Goal: Task Accomplishment & Management: Manage account settings

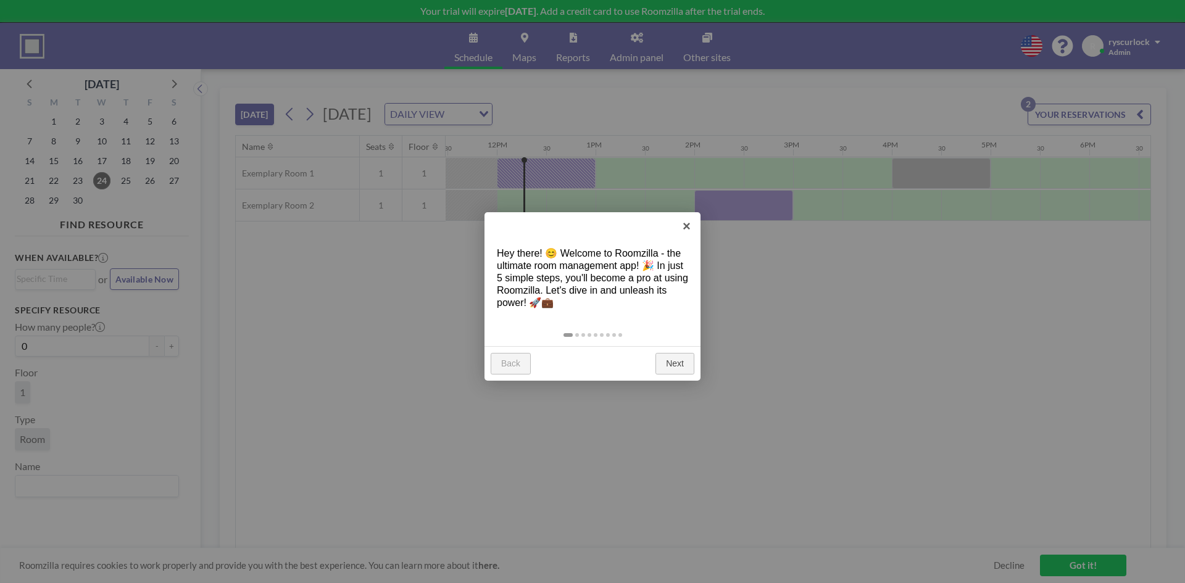
scroll to position [0, 1136]
click at [668, 355] on link "Next" at bounding box center [674, 364] width 39 height 22
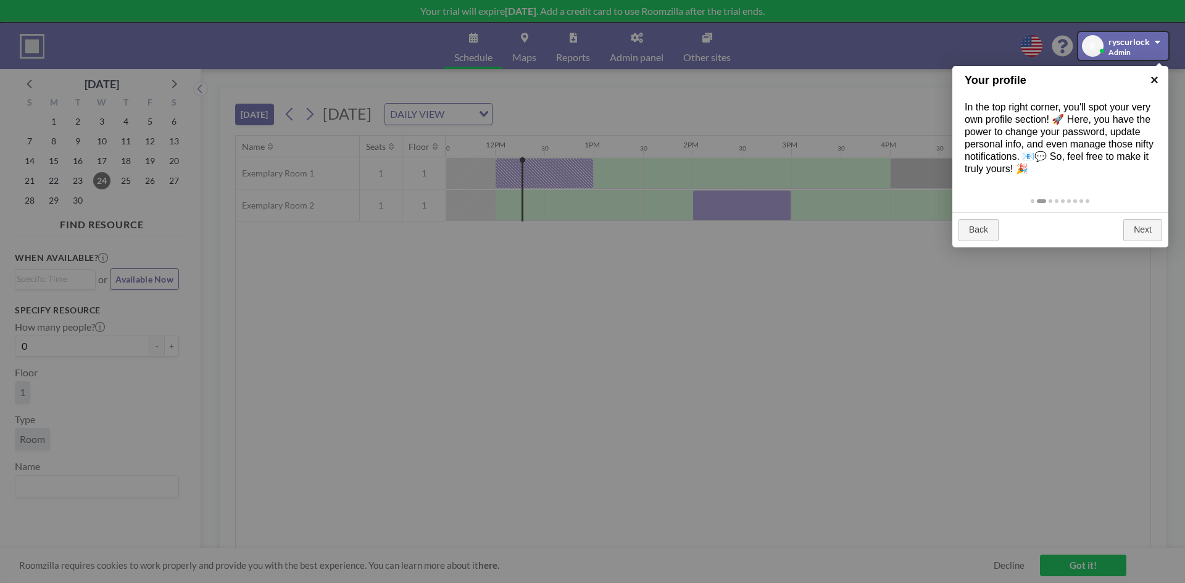
click at [1150, 77] on link "×" at bounding box center [1155, 80] width 28 height 28
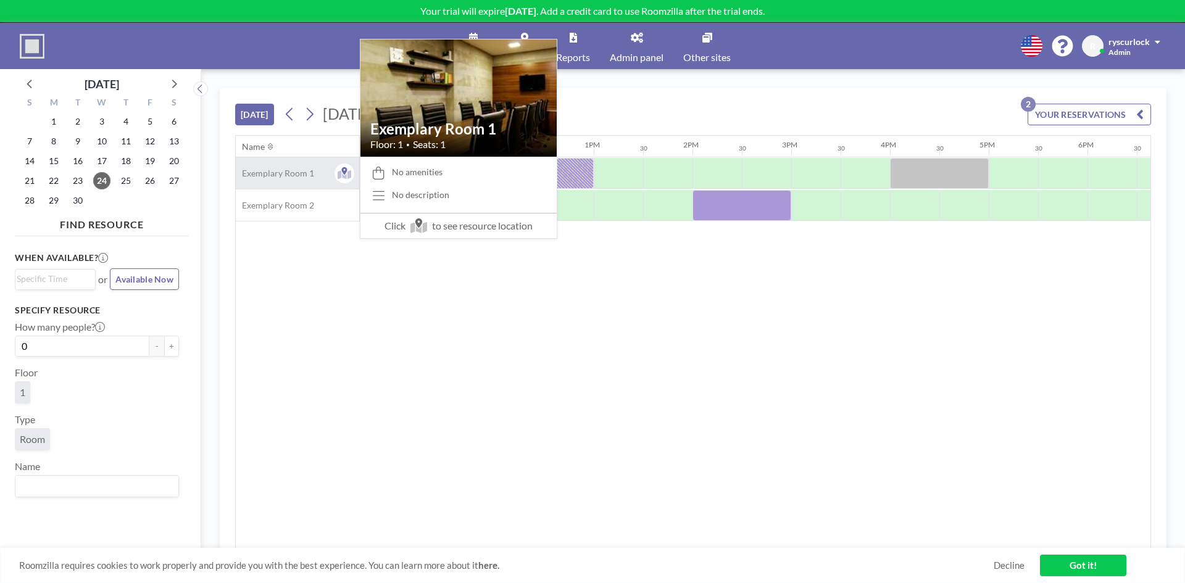
click at [286, 170] on span "Exemplary Room 1" at bounding box center [275, 173] width 78 height 11
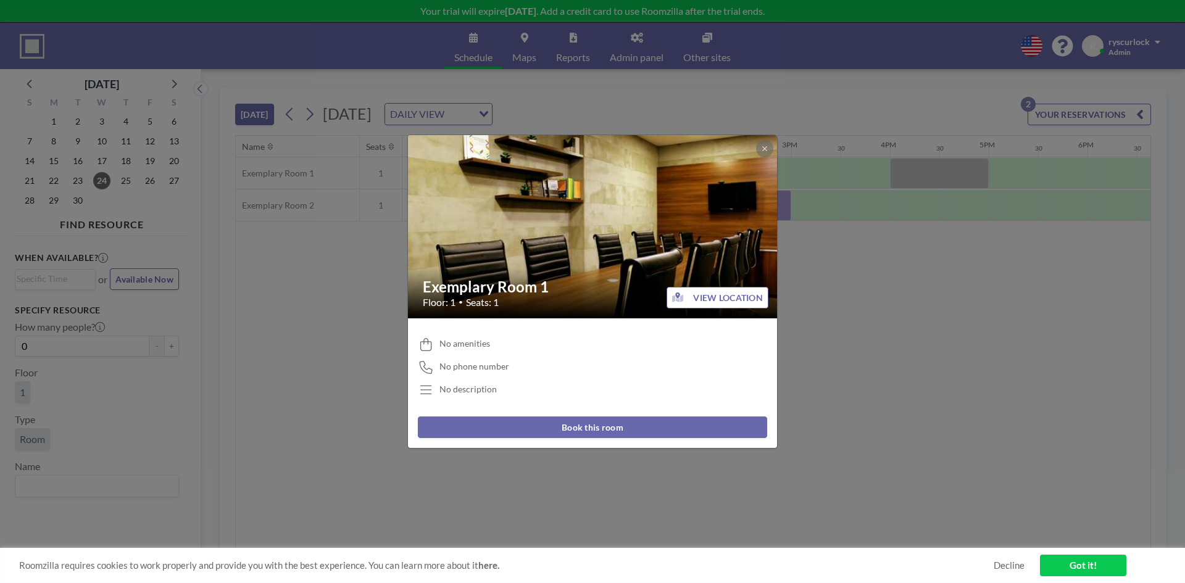
click at [573, 378] on div "No amenities No phone number No description" at bounding box center [592, 367] width 349 height 79
click at [486, 383] on div "No amenities No phone number No description" at bounding box center [592, 367] width 349 height 79
click at [890, 287] on div "Exemplary Room 1 Floor: 1 • Seats: 1 VIEW LOCATION No amenities No phone number…" at bounding box center [592, 291] width 1185 height 583
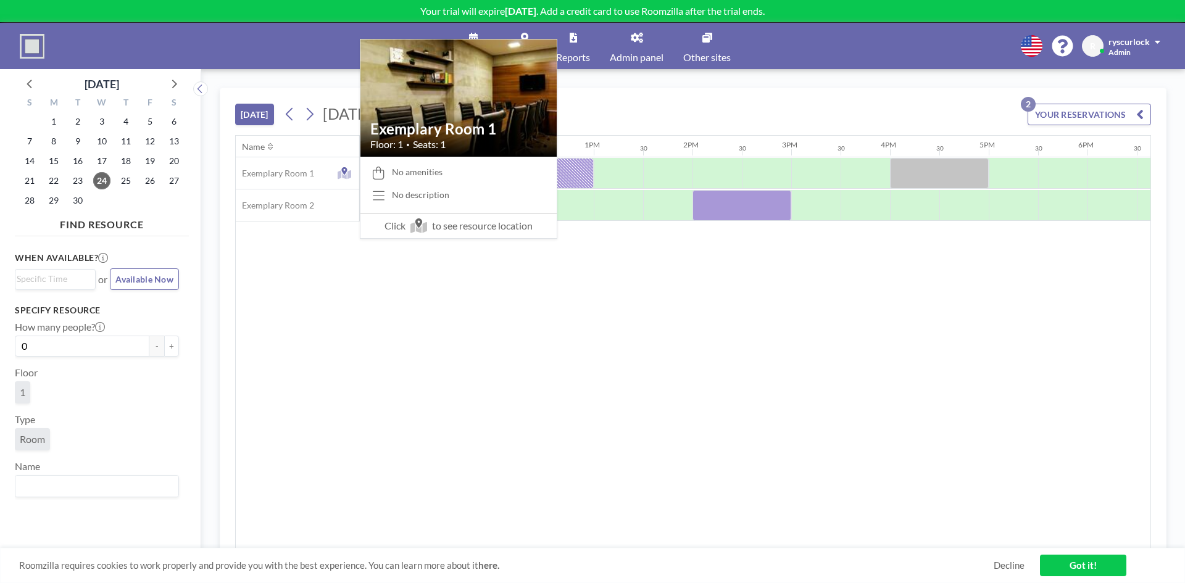
drag, startPoint x: 270, startPoint y: 165, endPoint x: 830, endPoint y: 310, distance: 578.2
click at [804, 335] on div "Name Seats Floor 12AM 30 1AM 30 2AM 30 3AM 30 4AM 30 5AM 30 6AM 30 7AM 30 8AM 3…" at bounding box center [693, 342] width 915 height 413
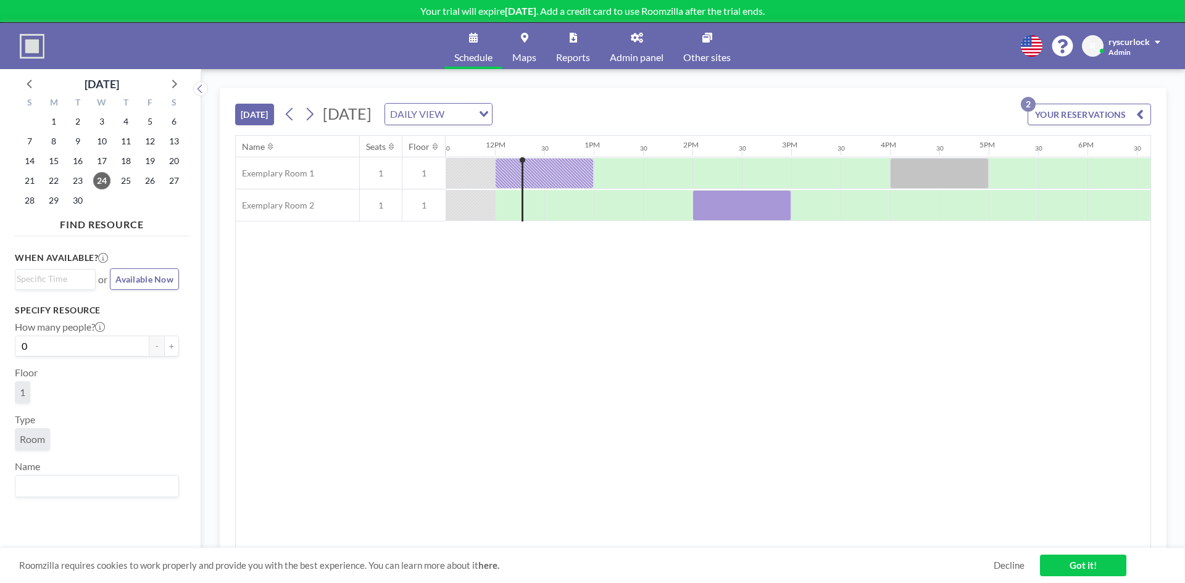
click at [1130, 104] on button "YOUR RESERVATIONS 2" at bounding box center [1089, 115] width 123 height 22
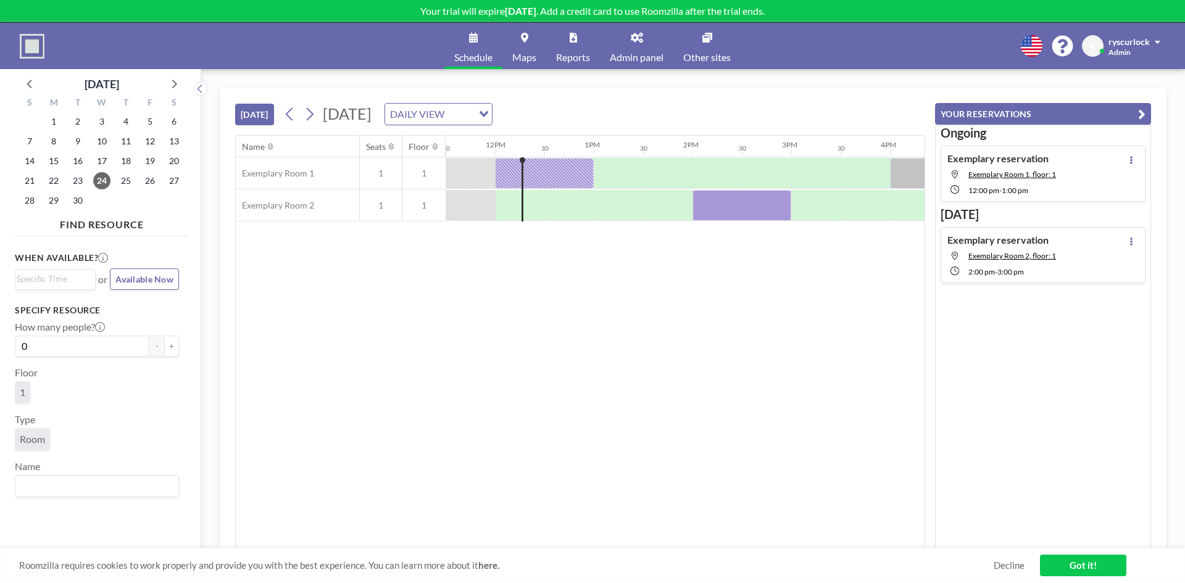
click at [645, 54] on span "Admin panel" at bounding box center [637, 57] width 54 height 10
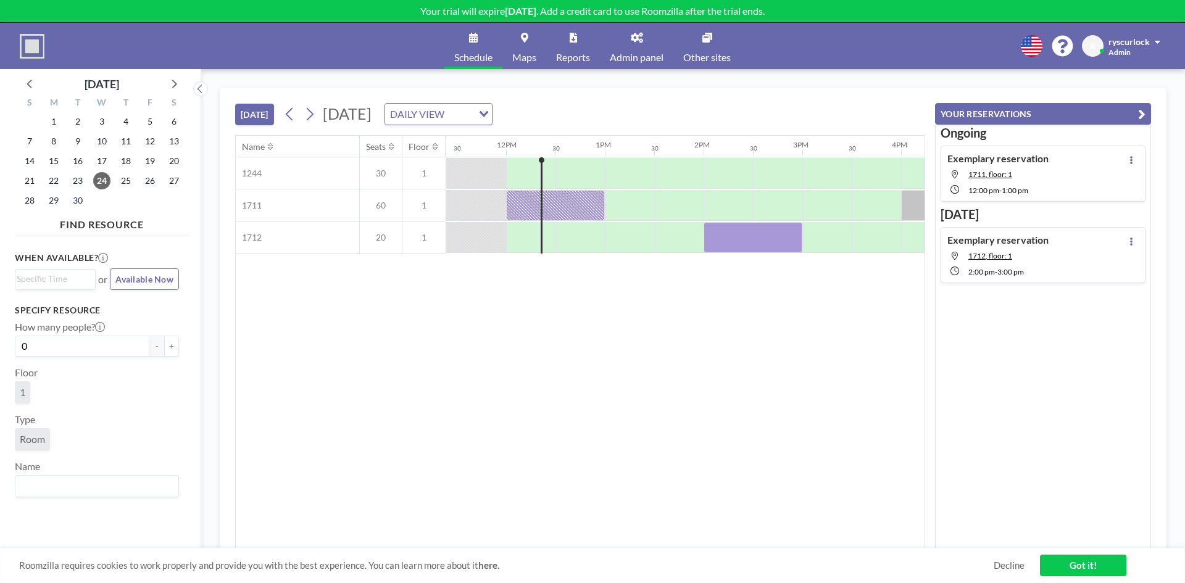
scroll to position [0, 1136]
click at [1089, 562] on link "Got it!" at bounding box center [1083, 566] width 86 height 22
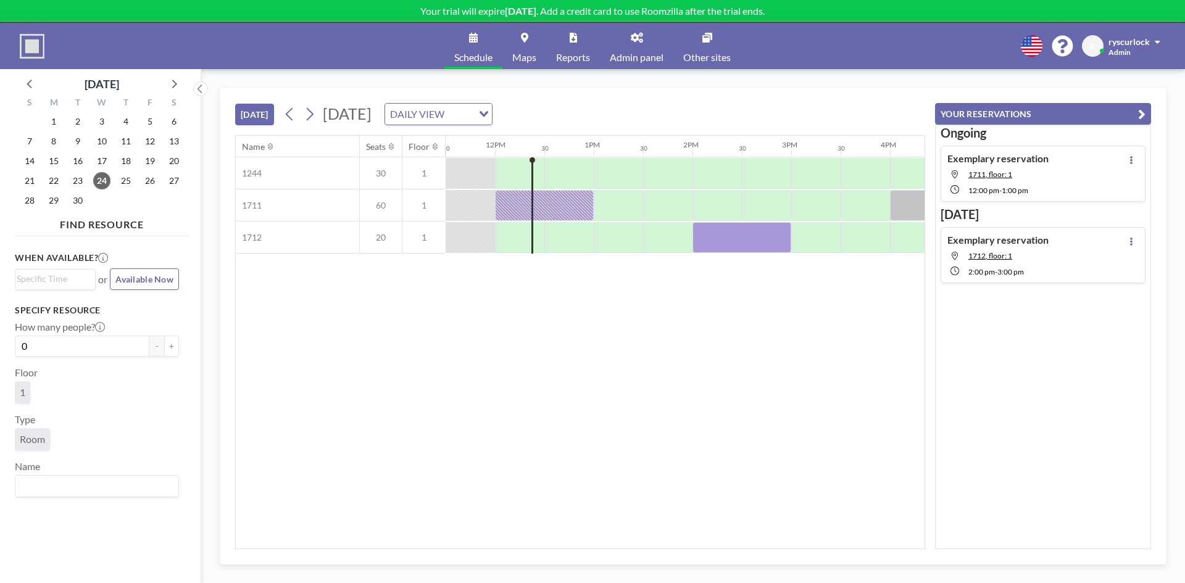
click at [641, 44] on link "Admin panel" at bounding box center [636, 46] width 73 height 46
click at [545, 52] on link "Maps" at bounding box center [524, 46] width 44 height 46
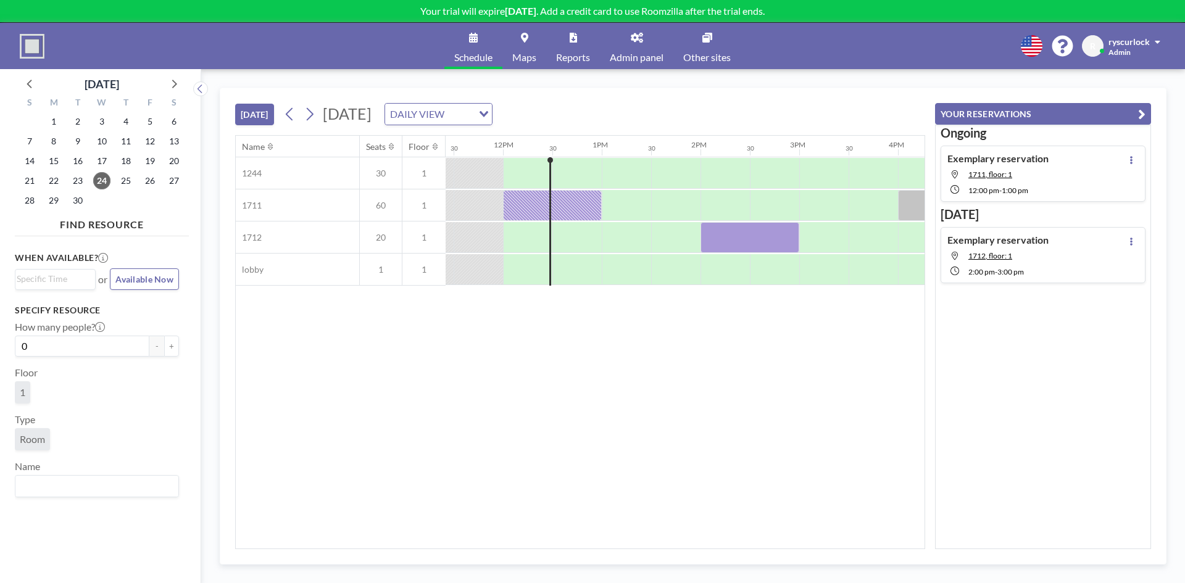
scroll to position [0, 1136]
click at [1060, 44] on icon at bounding box center [1062, 46] width 21 height 21
click at [1136, 44] on span "ryscurlock" at bounding box center [1129, 41] width 41 height 10
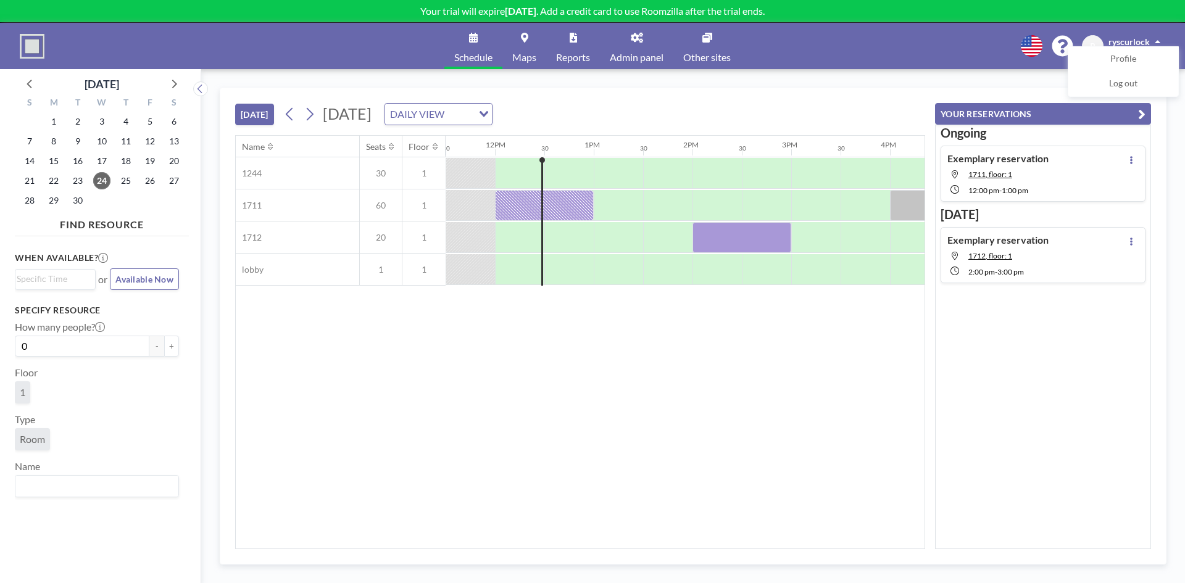
click at [1136, 44] on span "ryscurlock" at bounding box center [1129, 41] width 41 height 10
click at [510, 437] on div "Name Seats Floor 12AM 30 1AM 30 2AM 30 3AM 30 4AM 30 5AM 30 6AM 30 7AM 30 8AM 3…" at bounding box center [580, 342] width 689 height 413
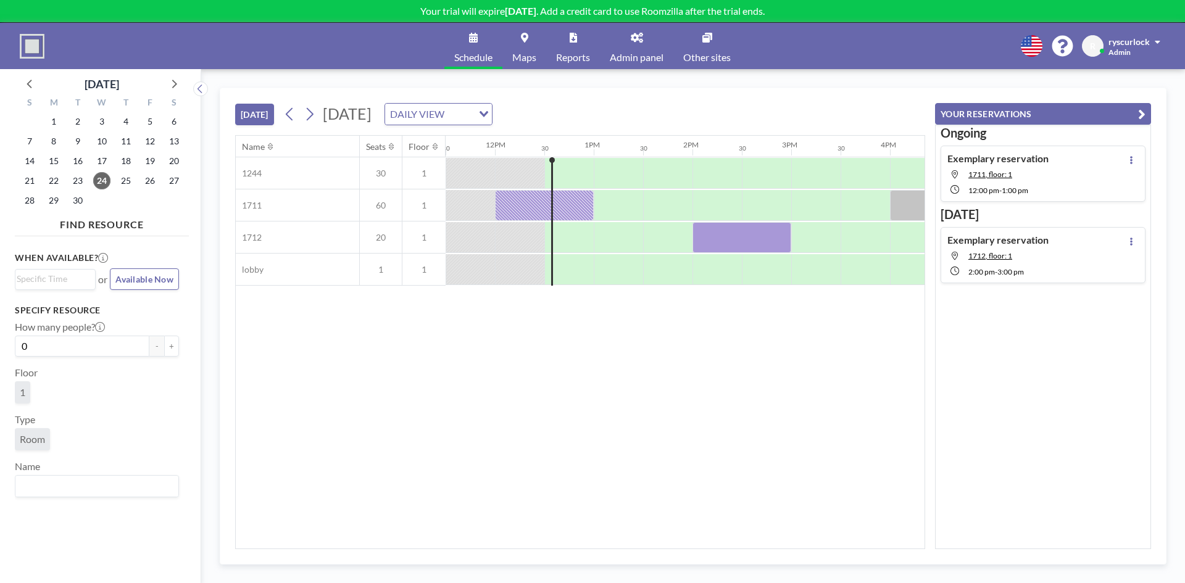
click at [631, 56] on span "Admin panel" at bounding box center [637, 57] width 54 height 10
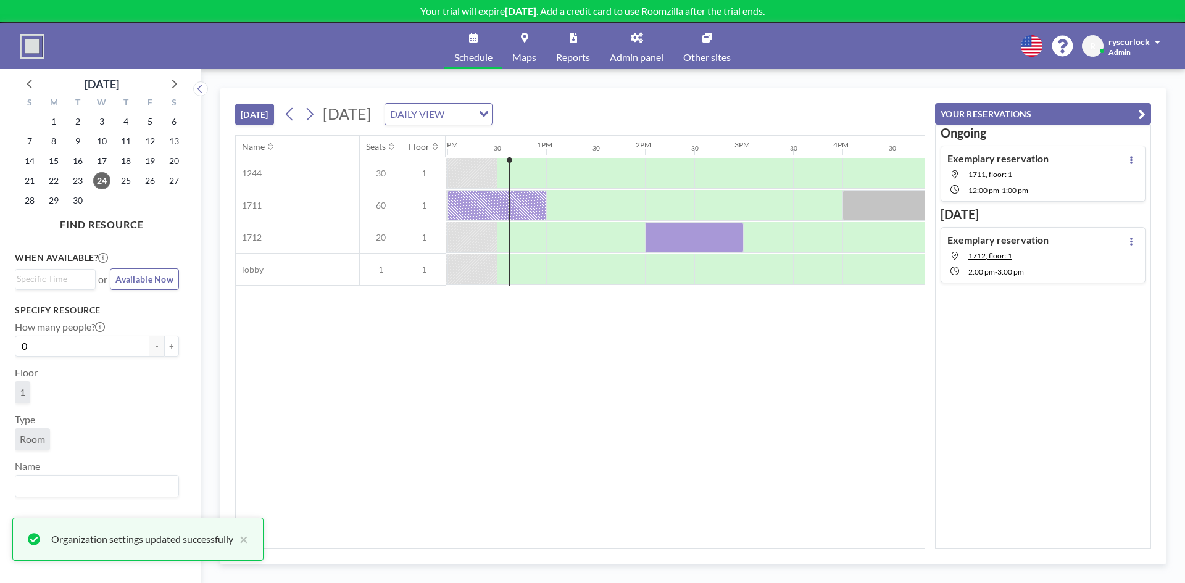
scroll to position [0, 1185]
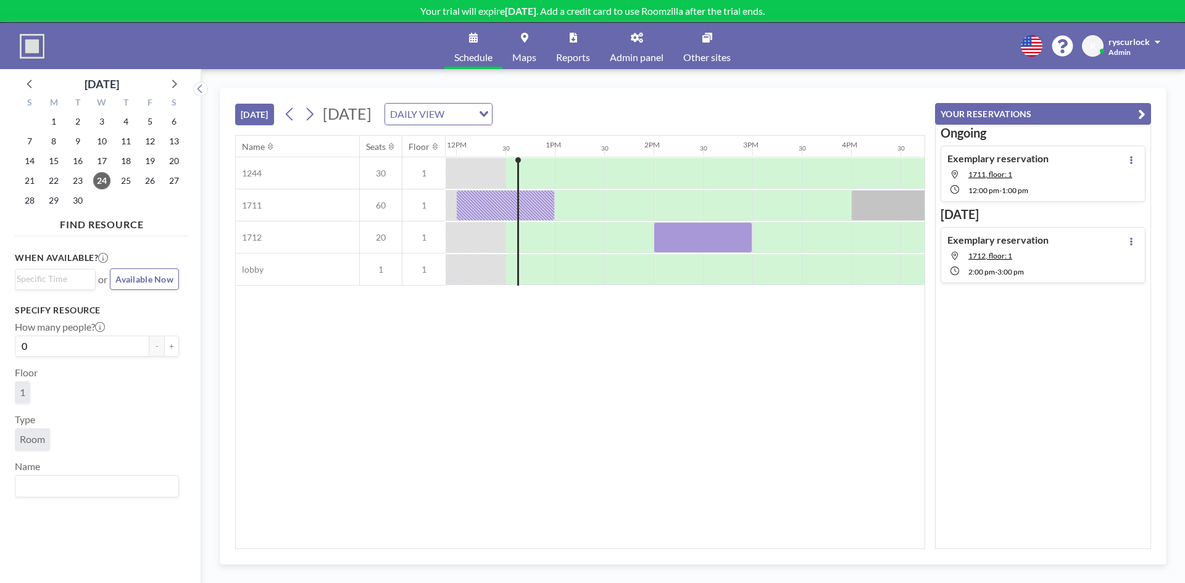
scroll to position [0, 1185]
click at [636, 50] on link "Admin panel" at bounding box center [636, 46] width 73 height 46
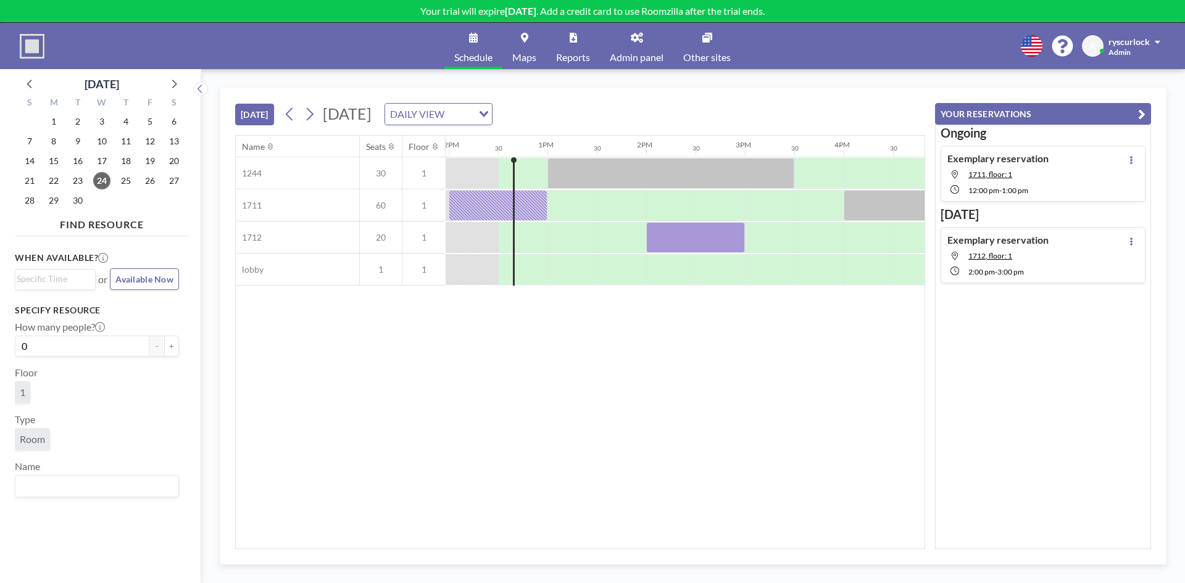
scroll to position [0, 1185]
click at [646, 57] on span "Admin panel" at bounding box center [637, 57] width 54 height 10
click at [561, 415] on div "Name Seats Floor 12AM 30 1AM 30 2AM 30 3AM 30 4AM 30 5AM 30 6AM 30 7AM 30 8AM 3…" at bounding box center [580, 342] width 689 height 413
click at [638, 50] on link "Admin panel" at bounding box center [636, 46] width 73 height 46
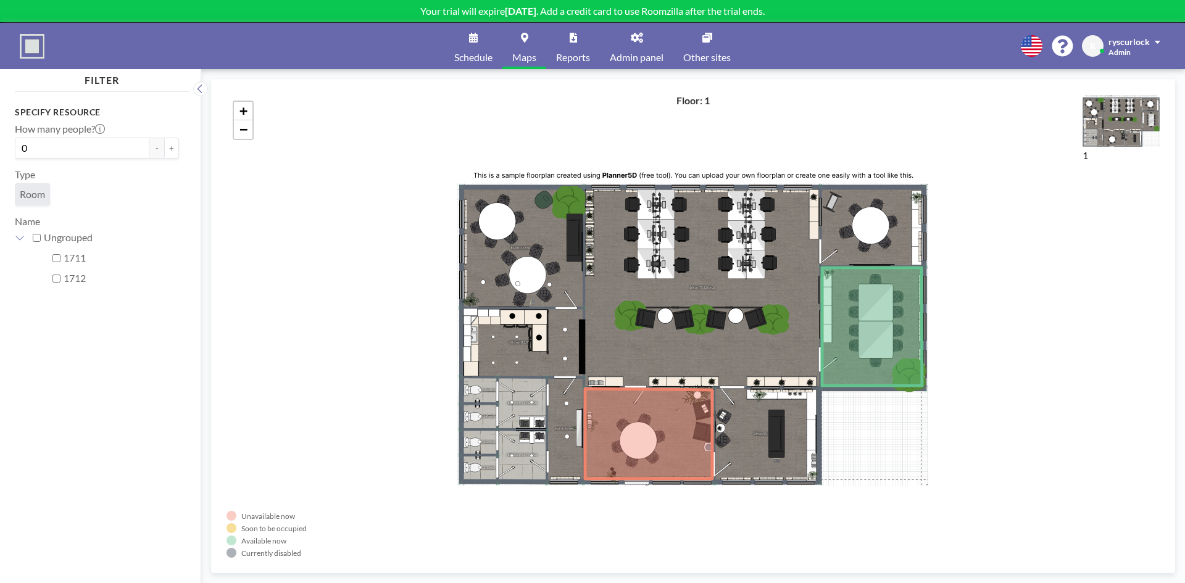
click at [576, 48] on link "Reports" at bounding box center [573, 46] width 54 height 46
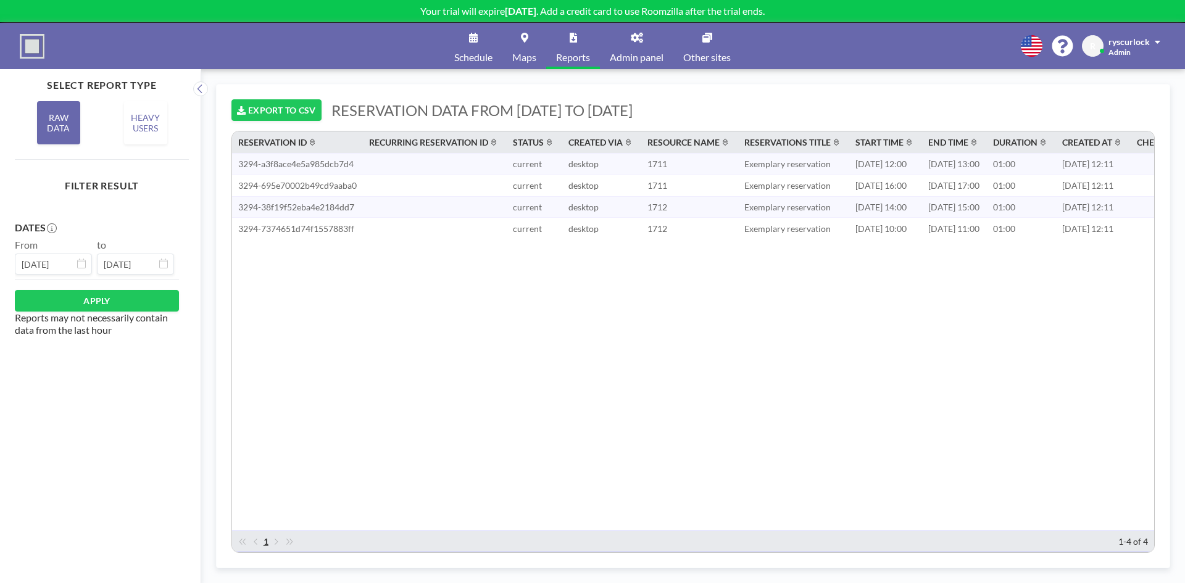
click at [652, 52] on span "Admin panel" at bounding box center [637, 57] width 54 height 10
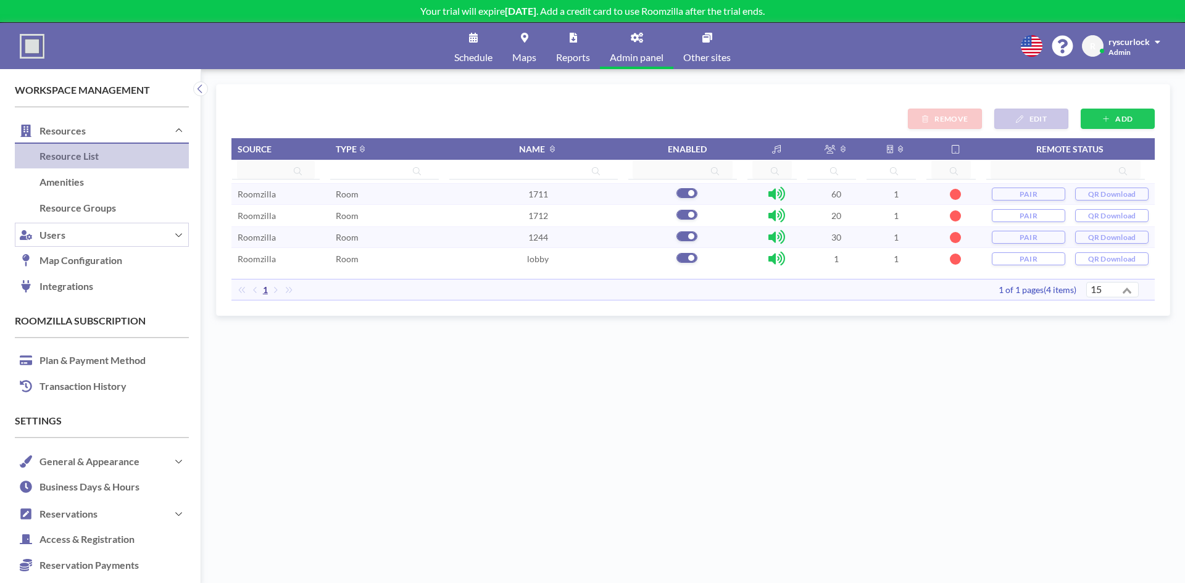
click at [107, 233] on button "Users" at bounding box center [102, 235] width 174 height 27
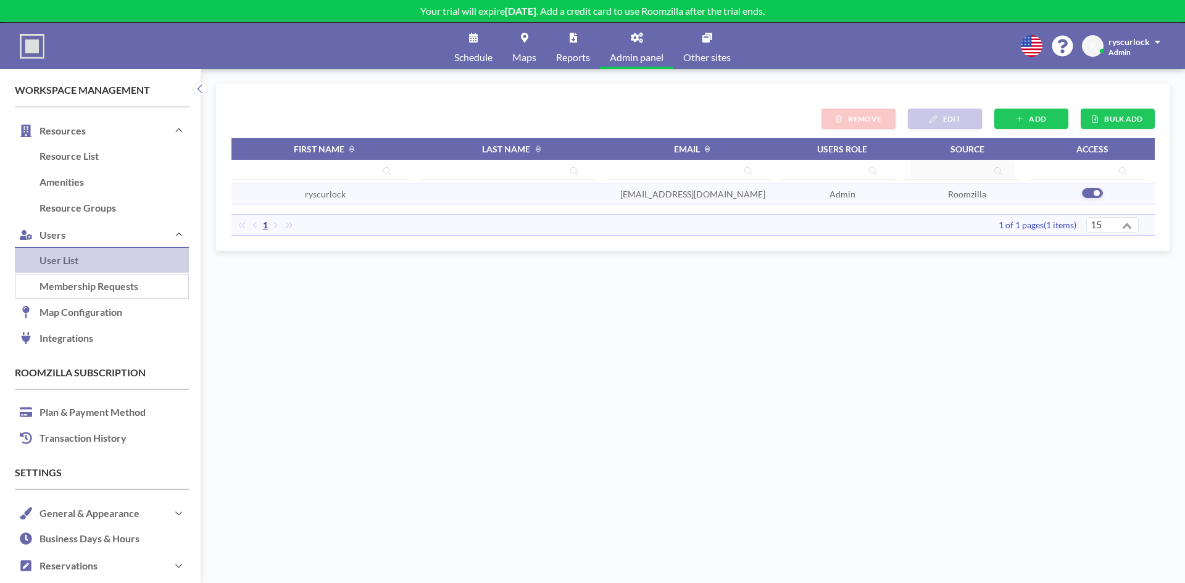
click at [106, 284] on link "Membership Requests" at bounding box center [102, 287] width 174 height 26
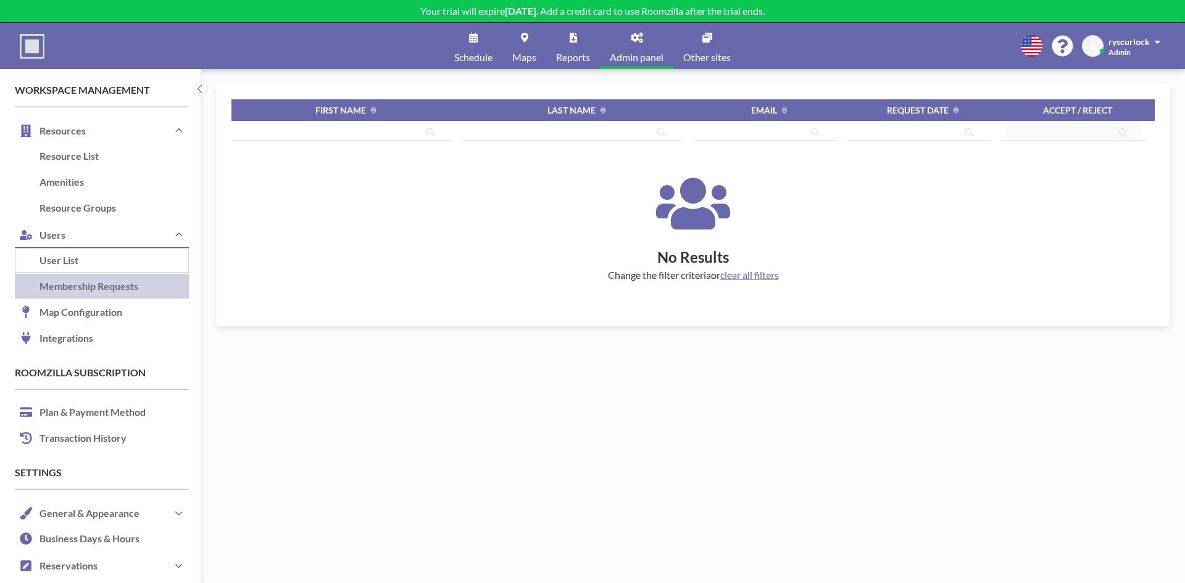
click at [115, 269] on link "User List" at bounding box center [102, 261] width 174 height 26
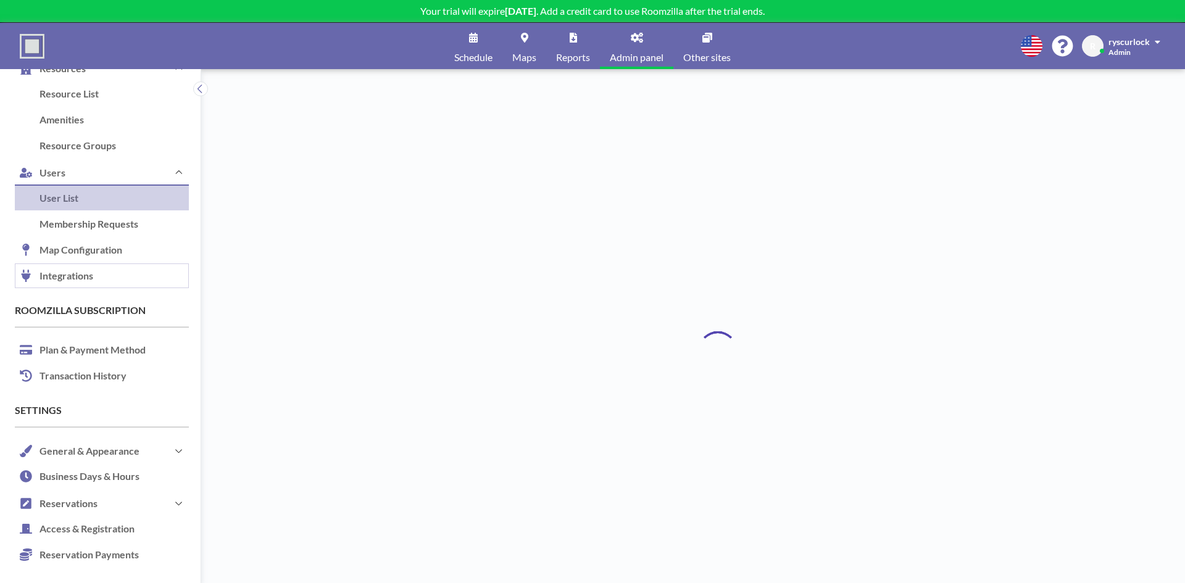
scroll to position [69, 0]
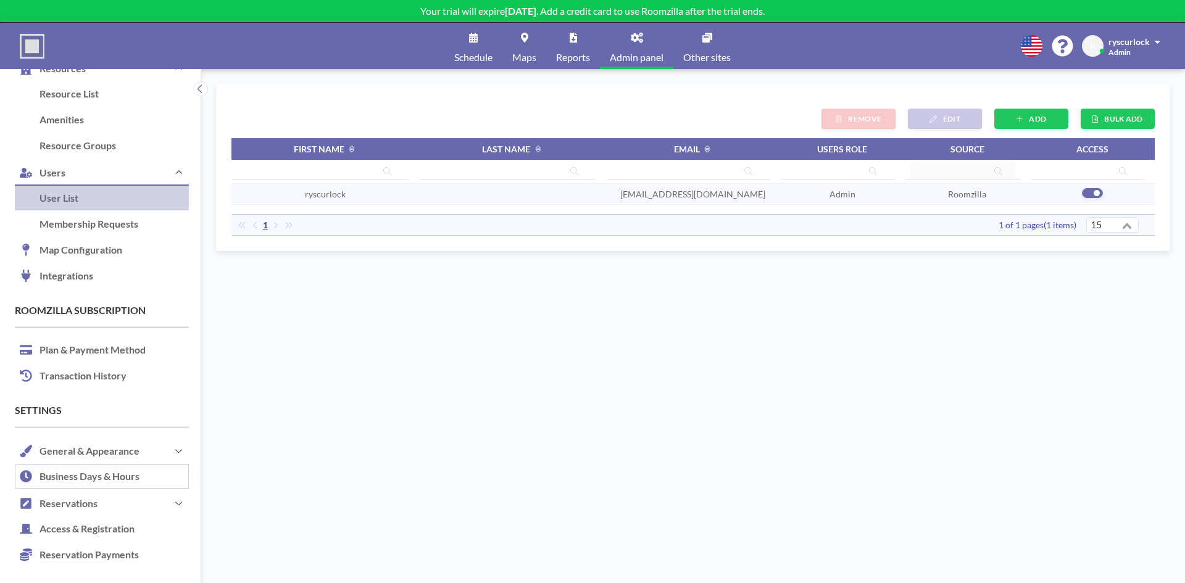
click at [131, 464] on link "Business Days & Hours" at bounding box center [102, 477] width 174 height 26
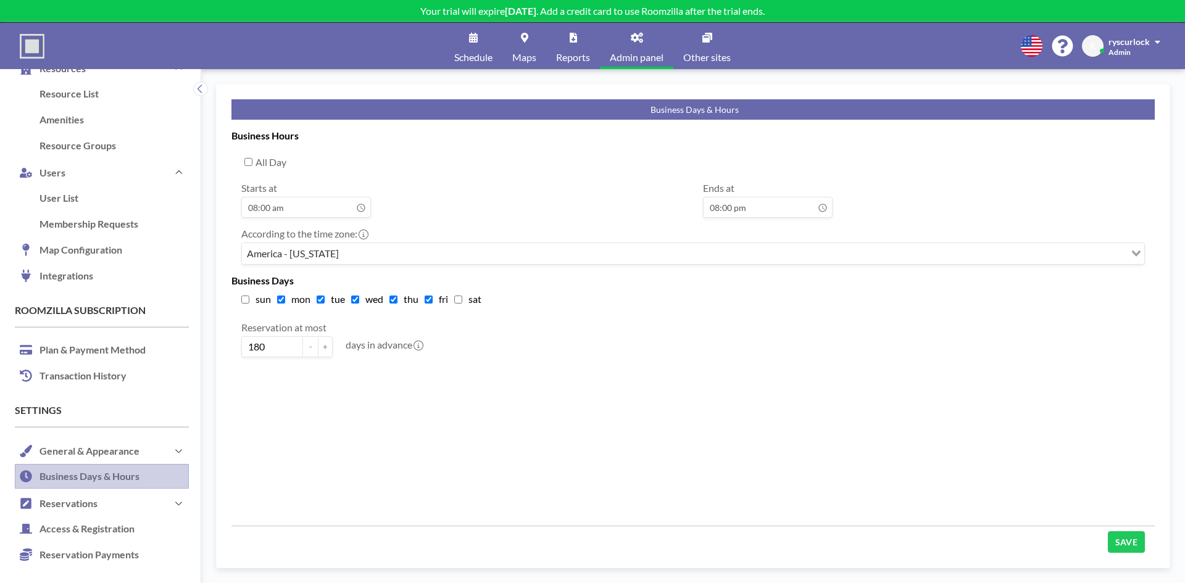
click at [131, 483] on link "Business Days & Hours" at bounding box center [102, 477] width 174 height 26
click at [131, 495] on button "Reservations" at bounding box center [102, 503] width 174 height 27
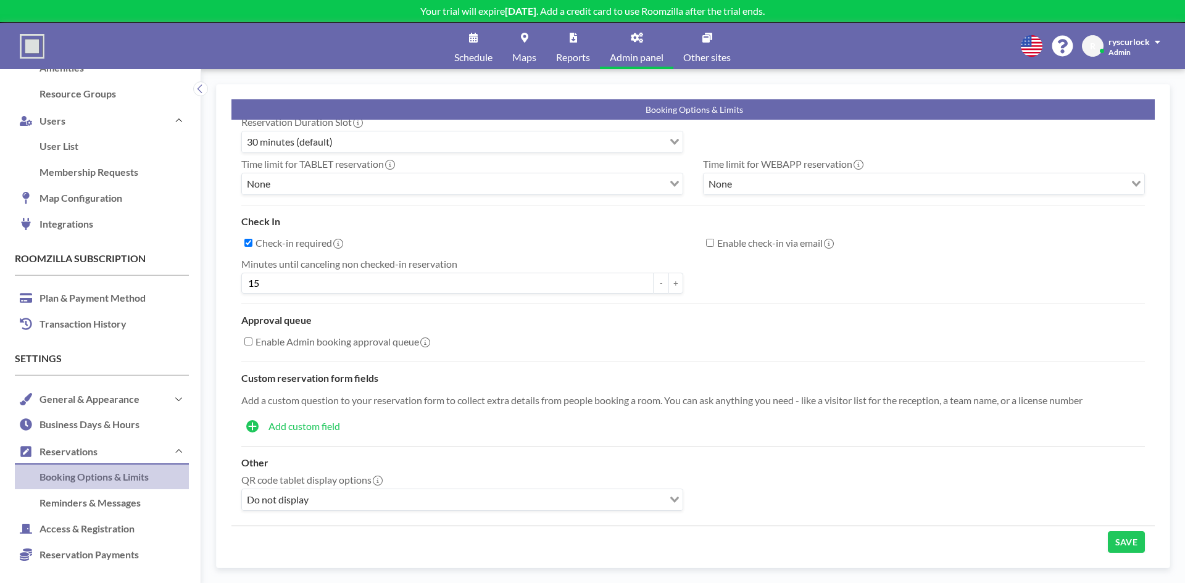
scroll to position [46, 0]
click at [308, 237] on label "Check-in required" at bounding box center [299, 243] width 86 height 12
click at [252, 239] on input "Check-in required" at bounding box center [248, 243] width 8 height 8
checkbox input "false"
click at [1101, 531] on div "SAVE" at bounding box center [692, 539] width 923 height 27
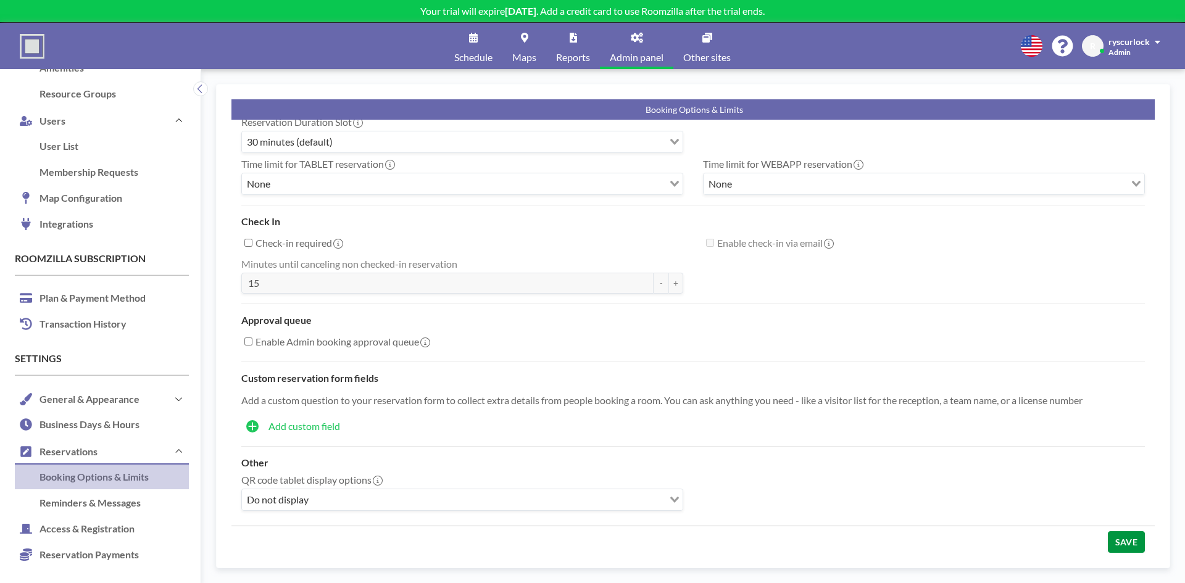
click at [1109, 531] on button "SAVE" at bounding box center [1126, 542] width 37 height 22
click at [406, 336] on label "Enable Admin booking approval queue" at bounding box center [342, 342] width 173 height 12
click at [252, 338] on input "Enable Admin booking approval queue" at bounding box center [248, 342] width 8 height 8
checkbox input "true"
click at [1125, 532] on button "SAVE" at bounding box center [1126, 542] width 37 height 22
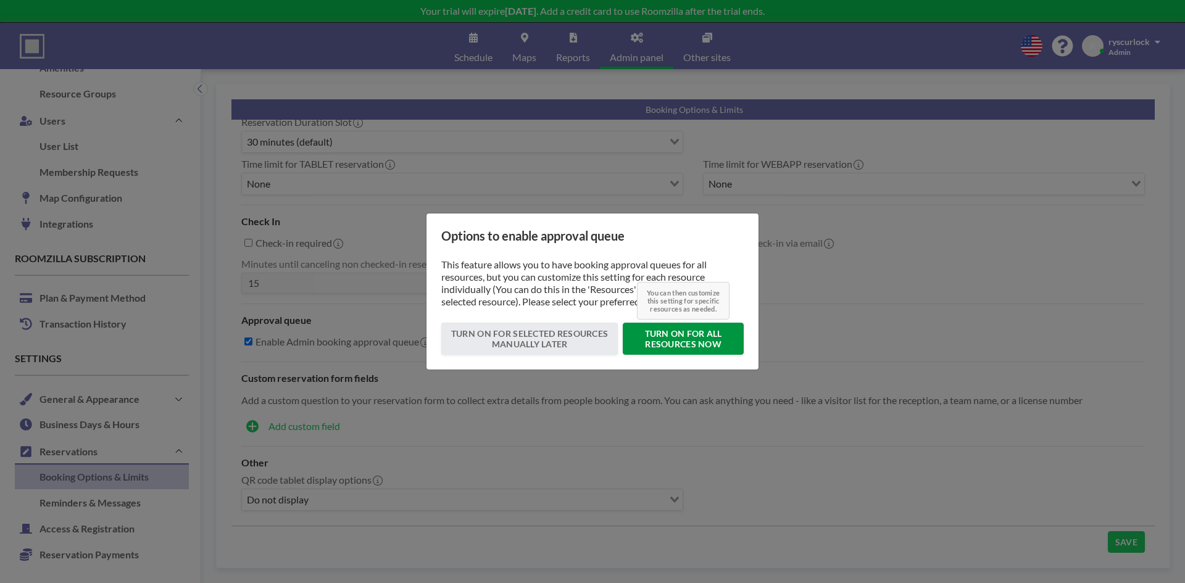
click at [710, 346] on button "TURN ON FOR ALL RESOURCES NOW You can then customize this setting for specific …" at bounding box center [683, 339] width 121 height 32
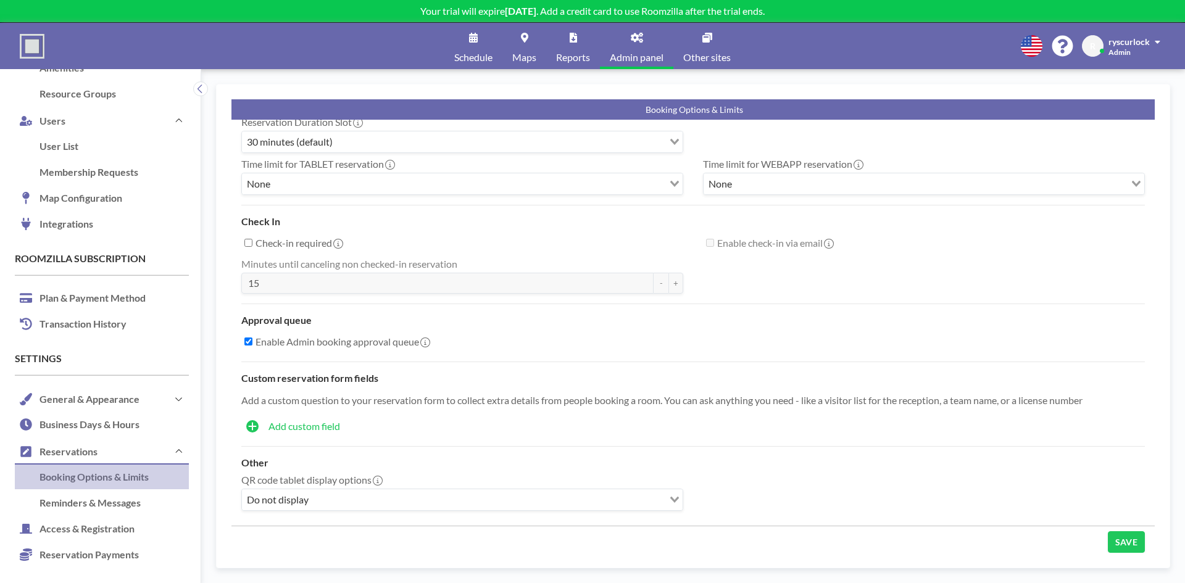
scroll to position [0, 0]
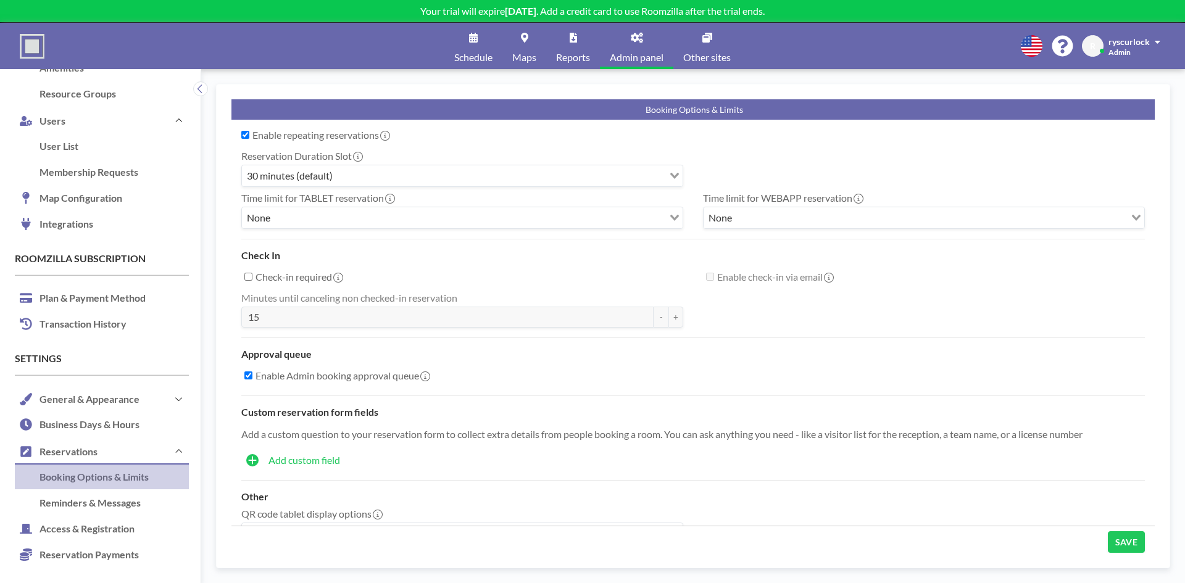
click at [317, 460] on span "Add custom field" at bounding box center [304, 460] width 72 height 12
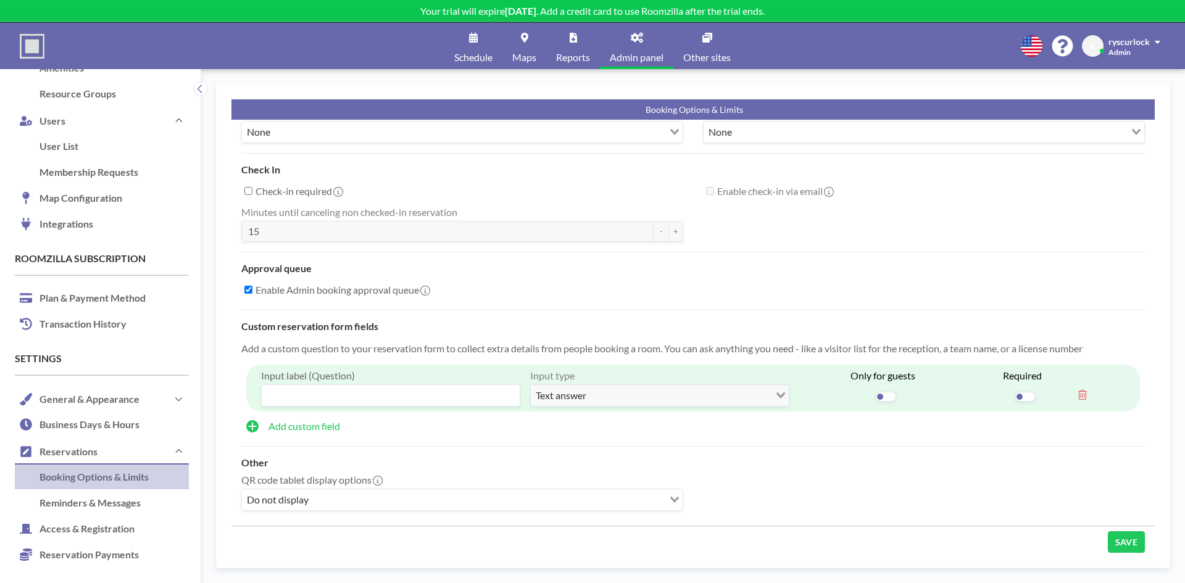
scroll to position [98, 0]
click at [549, 388] on span "Text answer" at bounding box center [561, 396] width 56 height 16
type input "Rocket Number"
click at [1025, 389] on span "Required" at bounding box center [1025, 387] width 86 height 35
click at [1019, 392] on span at bounding box center [1025, 397] width 21 height 10
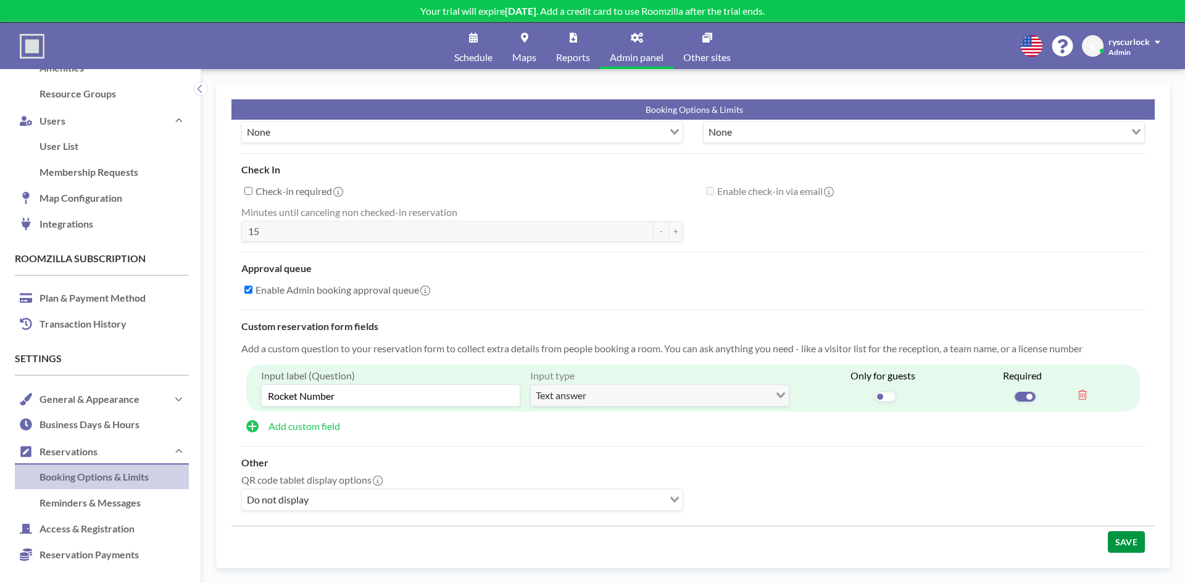
click at [1123, 531] on button "SAVE" at bounding box center [1126, 542] width 37 height 22
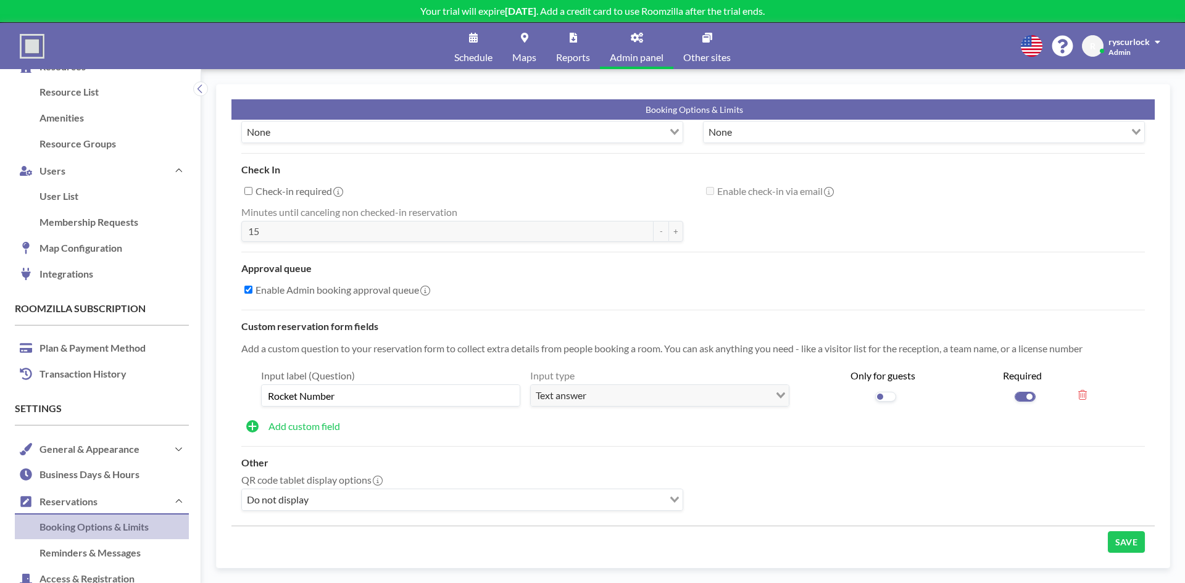
scroll to position [0, 0]
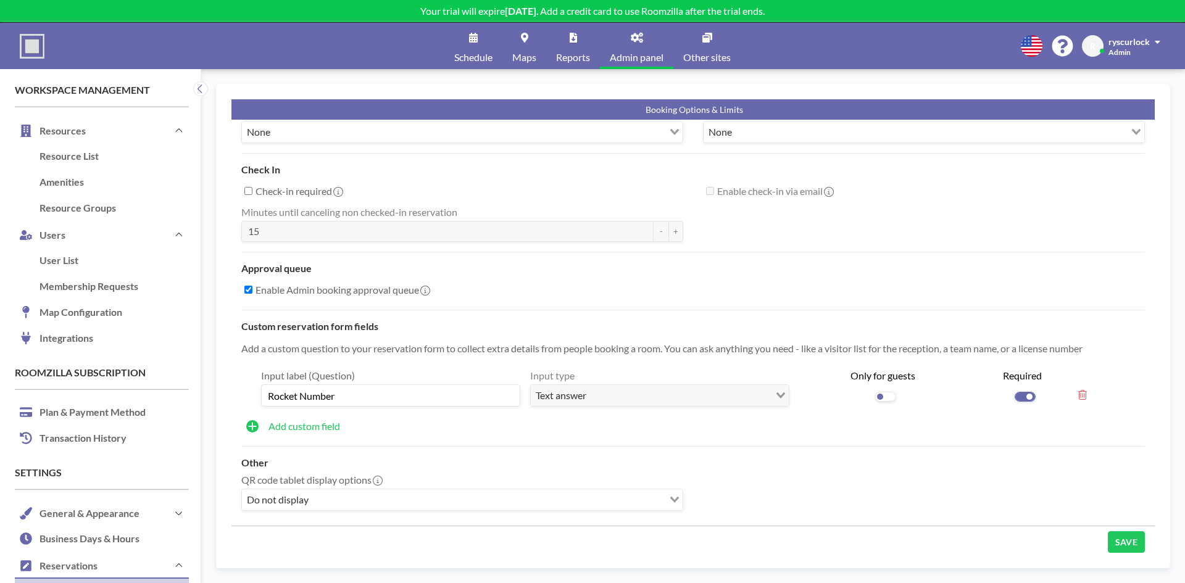
click at [482, 57] on span "Schedule" at bounding box center [473, 57] width 38 height 10
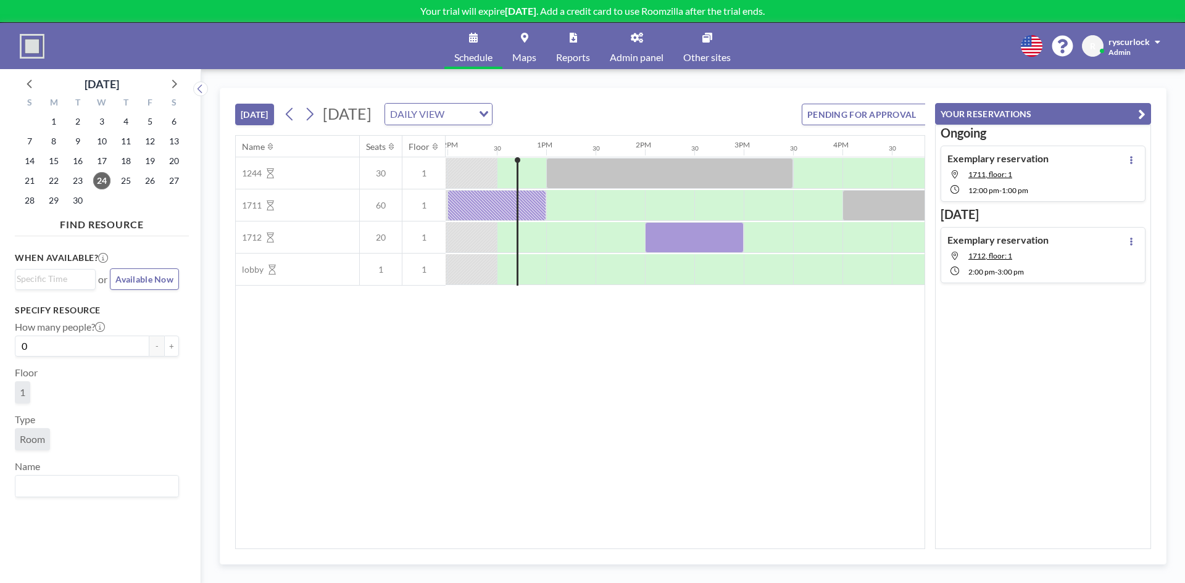
scroll to position [0, 1185]
click at [863, 113] on button "PENDING FOR APPROVAL" at bounding box center [857, 115] width 138 height 22
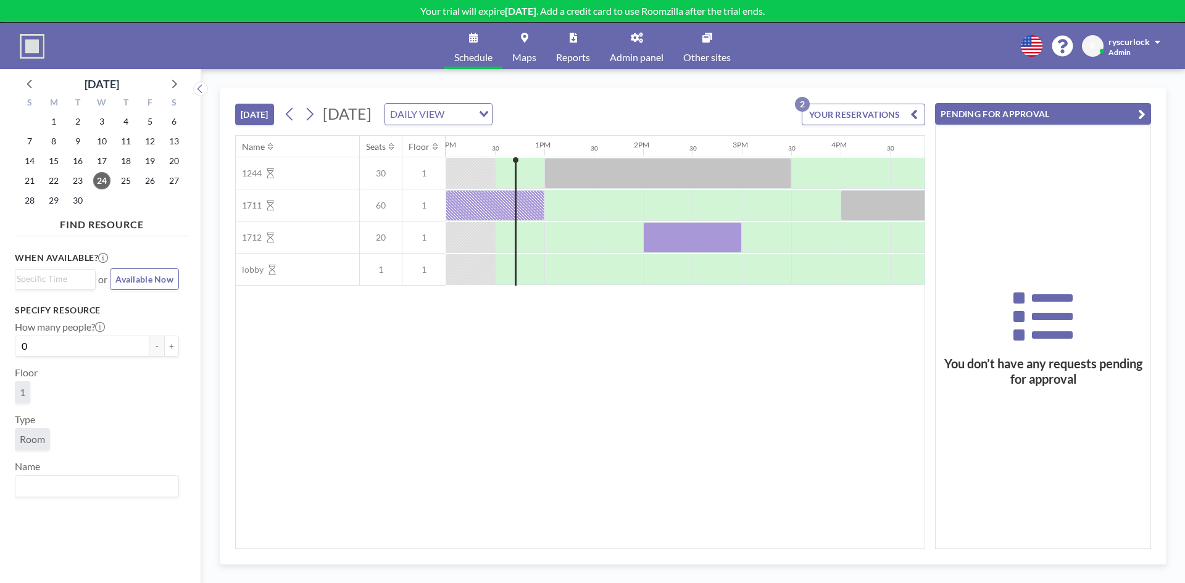
click at [644, 46] on link "Admin panel" at bounding box center [636, 46] width 73 height 46
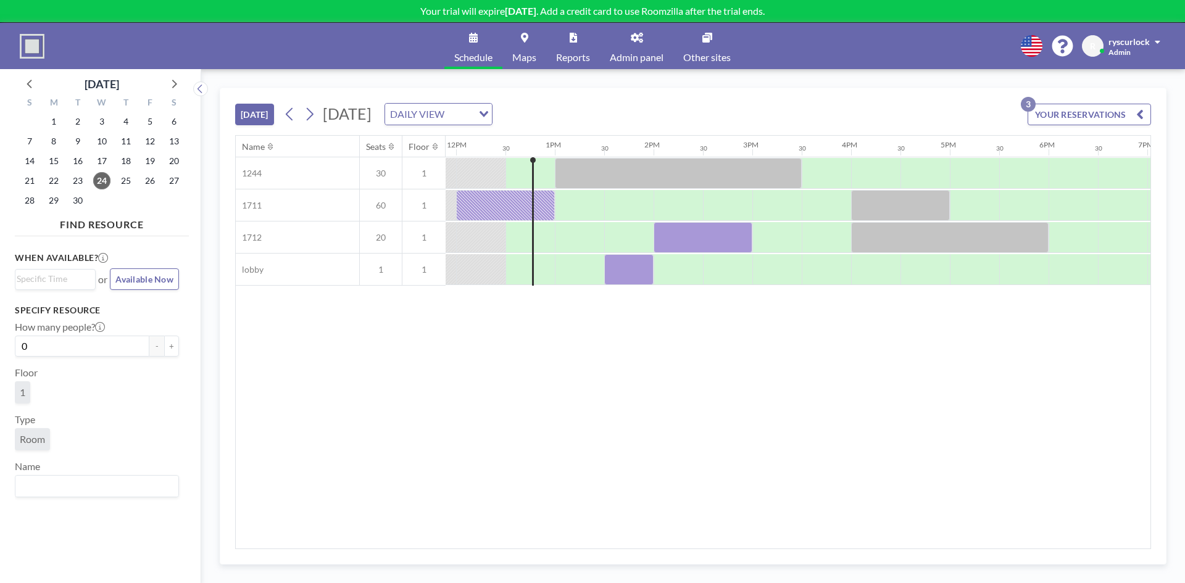
scroll to position [0, 1185]
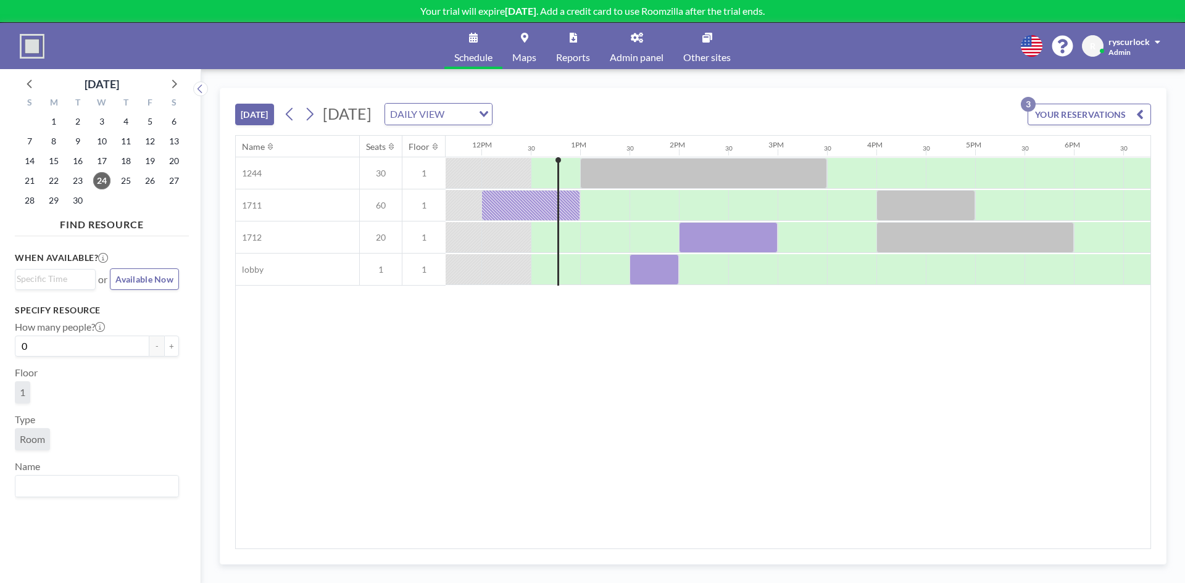
scroll to position [0, 1185]
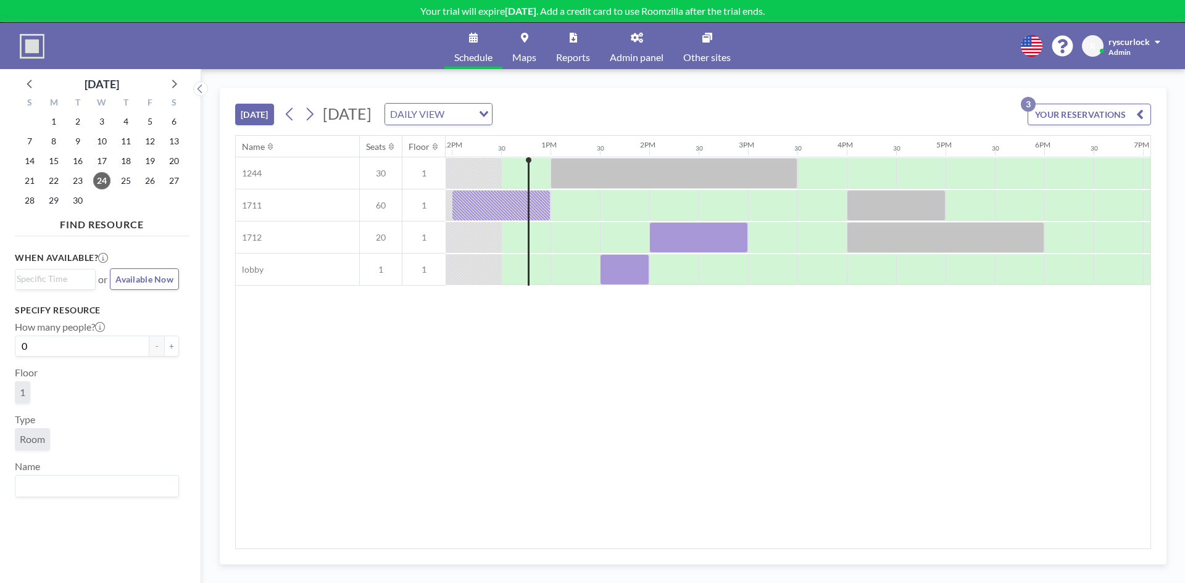
click at [1073, 116] on button "YOUR RESERVATIONS 3" at bounding box center [1089, 115] width 123 height 22
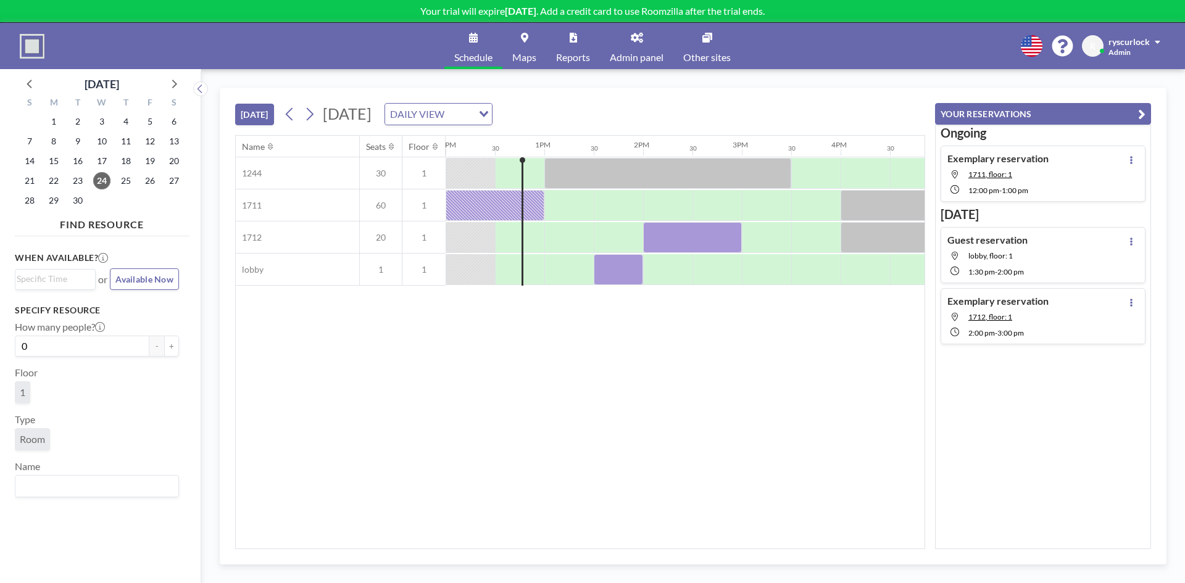
click at [1065, 116] on button "YOUR RESERVATIONS" at bounding box center [1043, 114] width 216 height 22
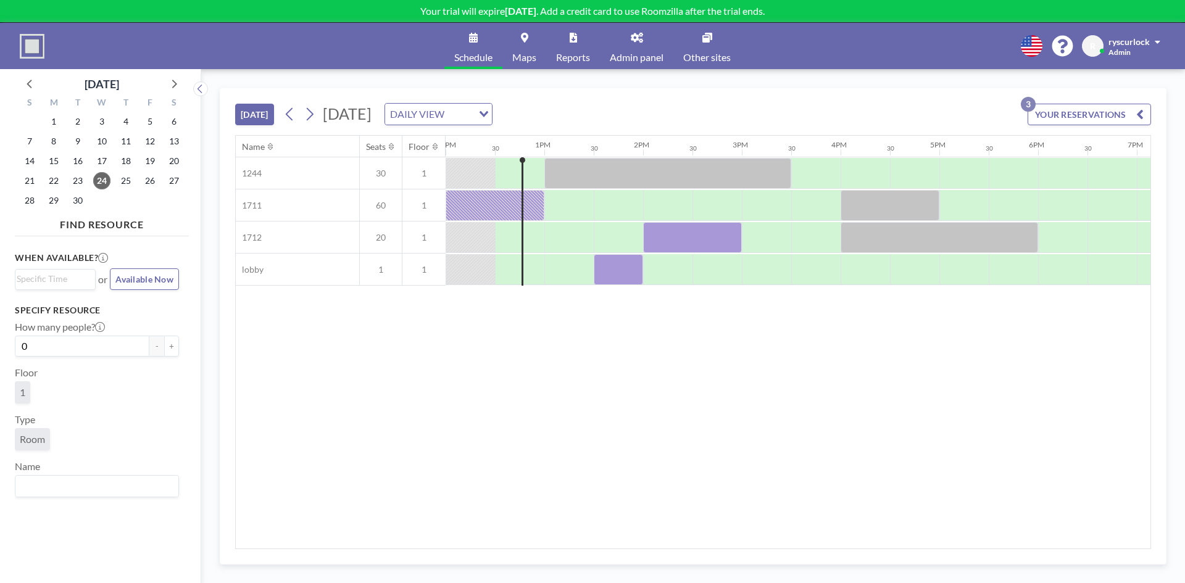
click at [1052, 110] on button "YOUR RESERVATIONS 3" at bounding box center [1089, 115] width 123 height 22
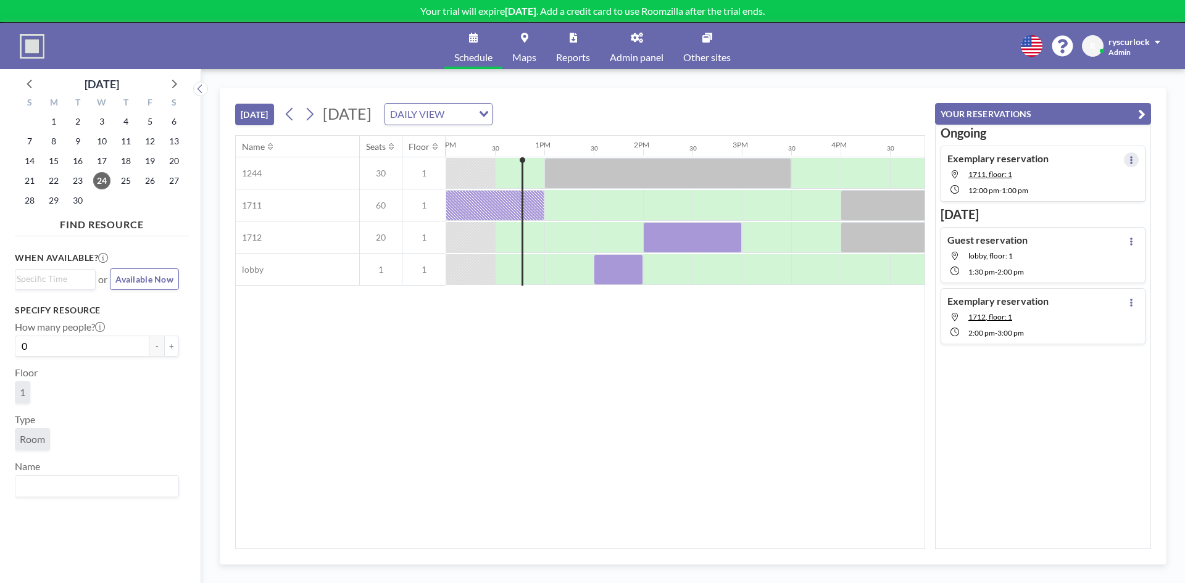
click at [1132, 157] on button at bounding box center [1131, 159] width 15 height 15
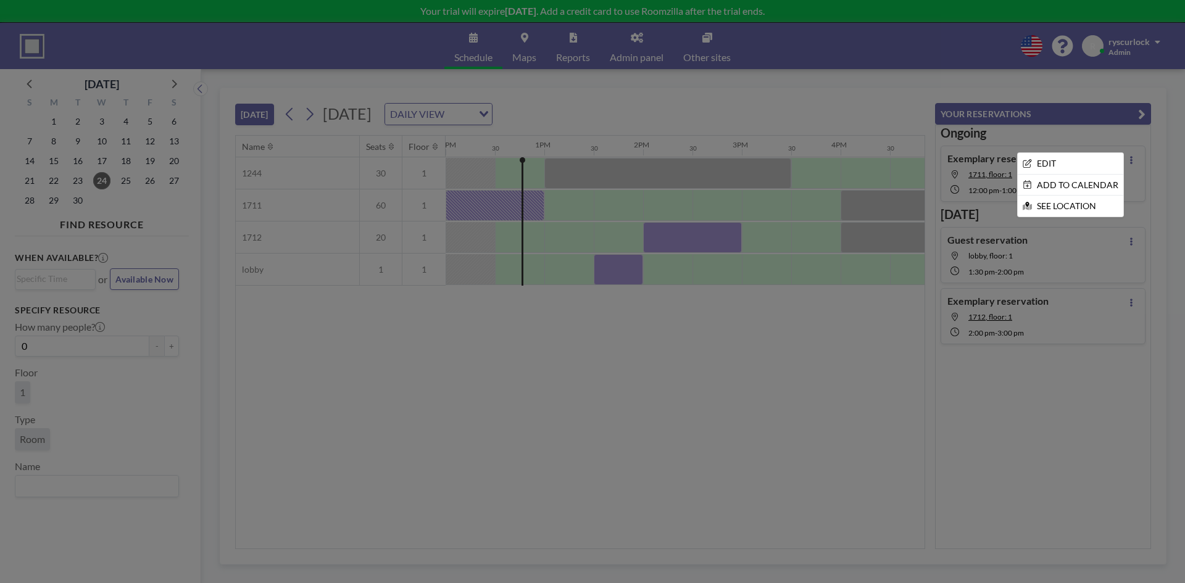
click at [1046, 368] on div at bounding box center [592, 291] width 1185 height 583
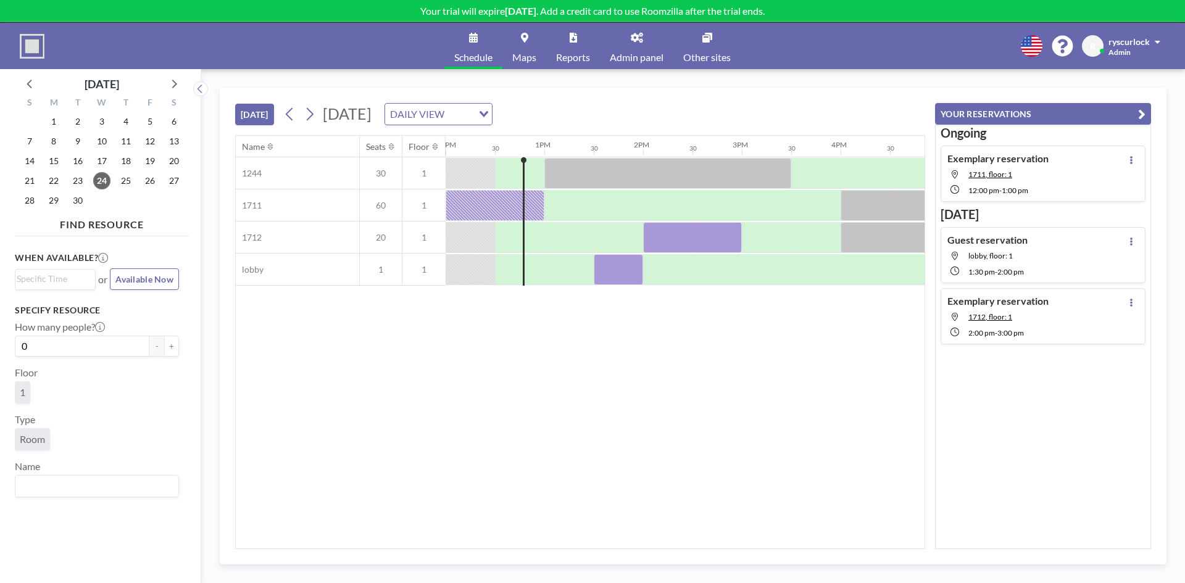
click at [1046, 110] on button "YOUR RESERVATIONS" at bounding box center [1043, 114] width 216 height 22
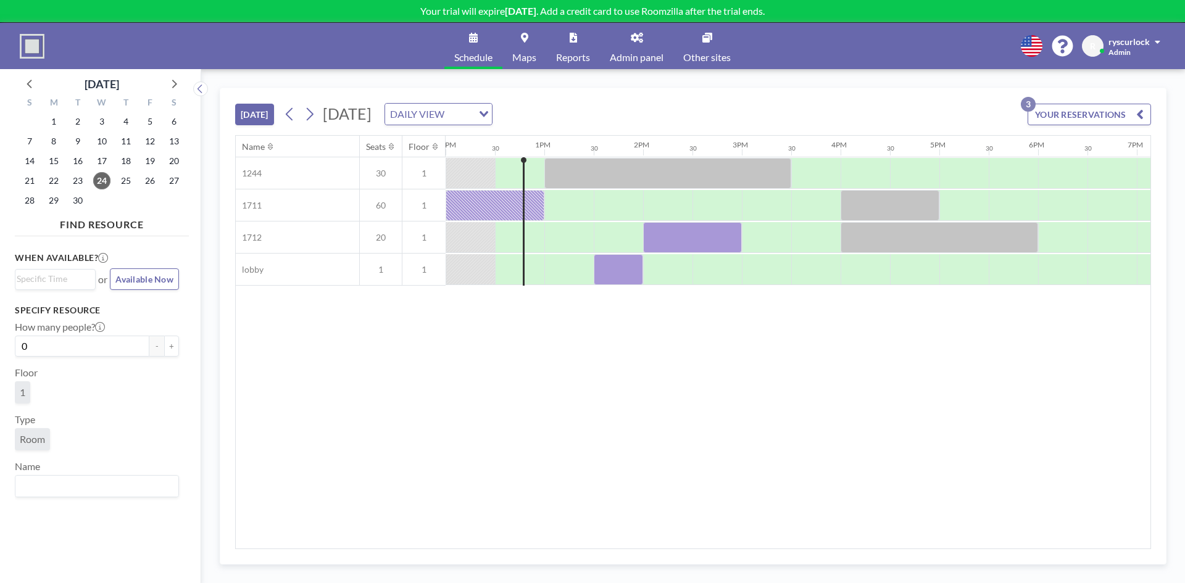
click at [1114, 104] on button "YOUR RESERVATIONS 3" at bounding box center [1089, 115] width 123 height 22
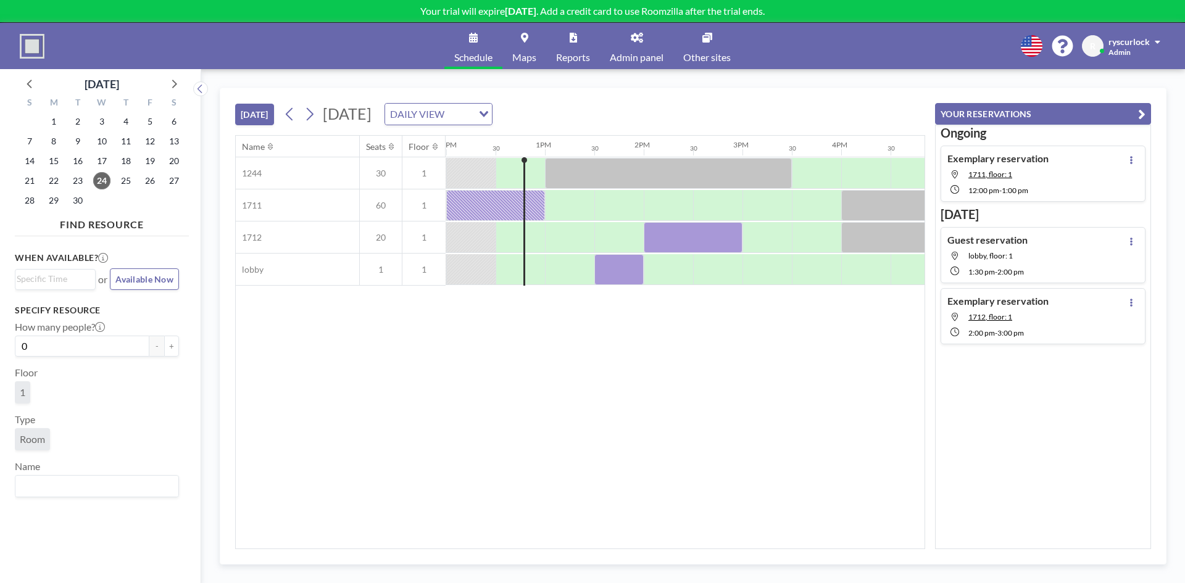
scroll to position [0, 1185]
click at [1088, 111] on button "YOUR RESERVATIONS" at bounding box center [1043, 114] width 216 height 22
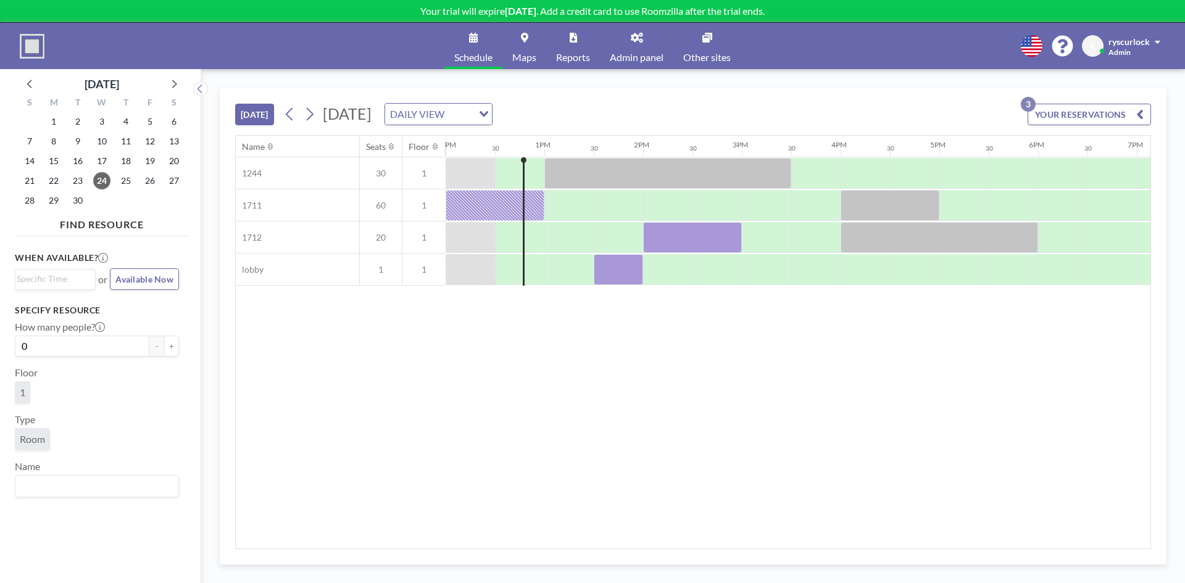
click at [1104, 108] on button "YOUR RESERVATIONS 3" at bounding box center [1089, 115] width 123 height 22
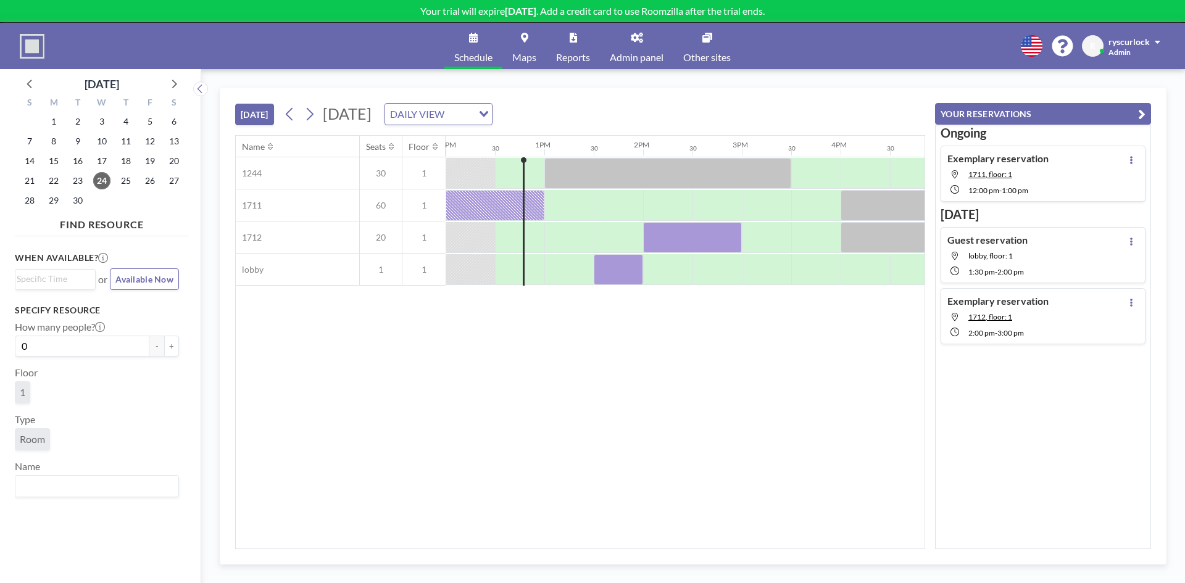
click at [620, 47] on link "Admin panel" at bounding box center [636, 46] width 73 height 46
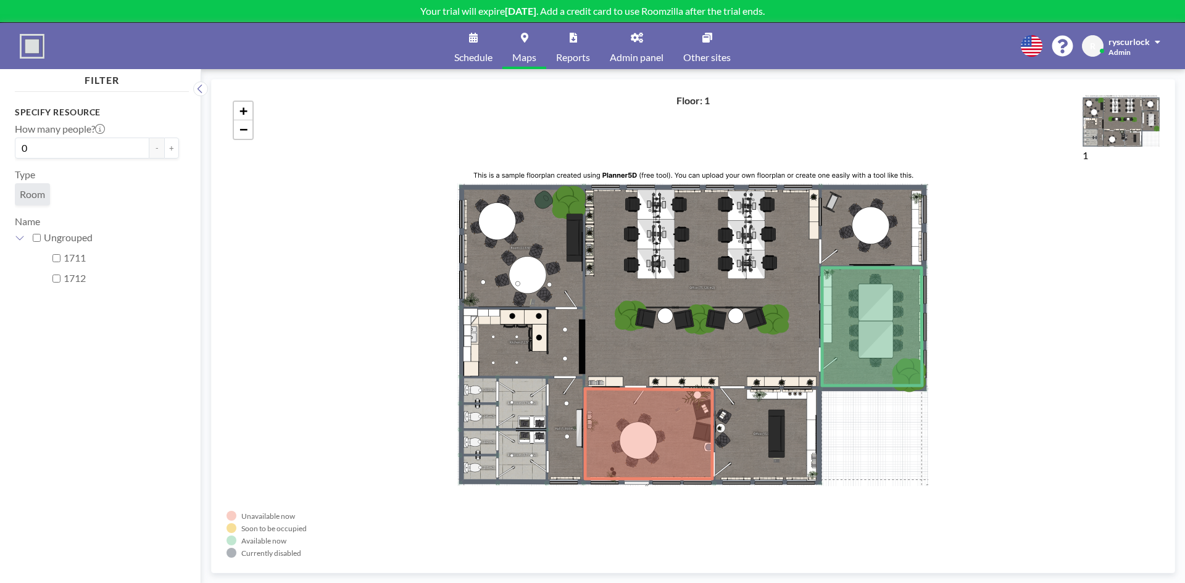
click at [475, 48] on link "Schedule" at bounding box center [473, 46] width 58 height 46
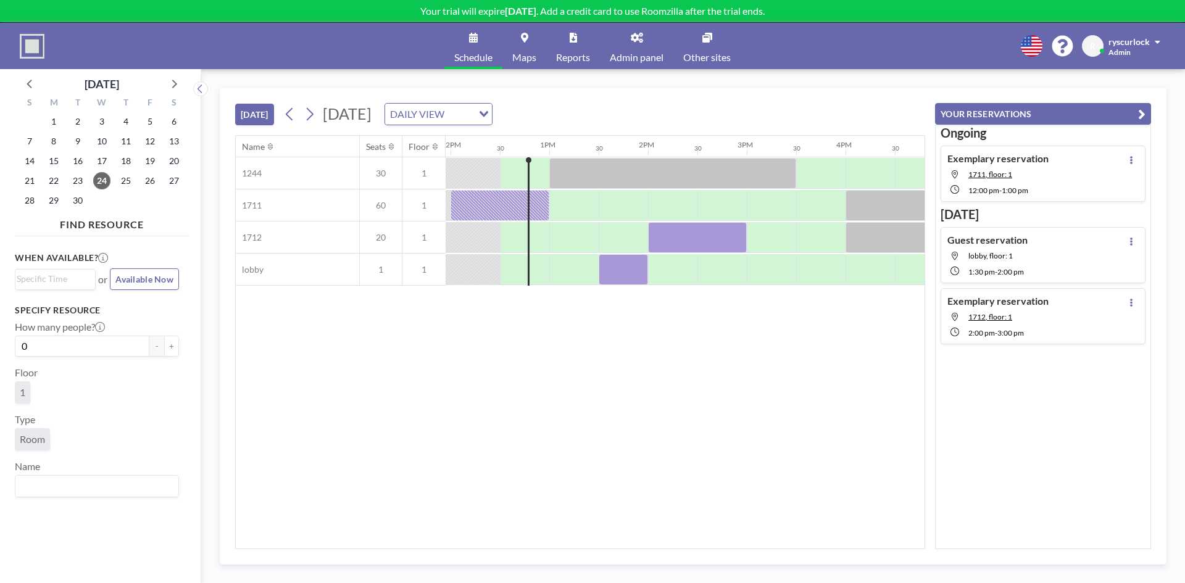
scroll to position [0, 1185]
click at [526, 40] on icon at bounding box center [524, 38] width 7 height 10
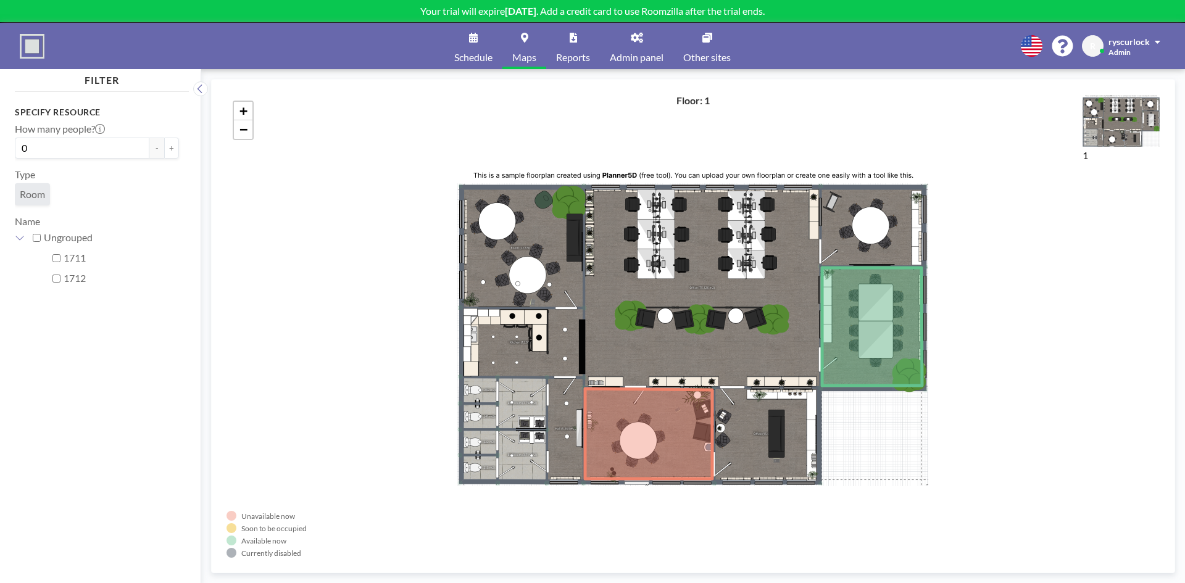
click at [645, 40] on link "Admin panel" at bounding box center [636, 46] width 73 height 46
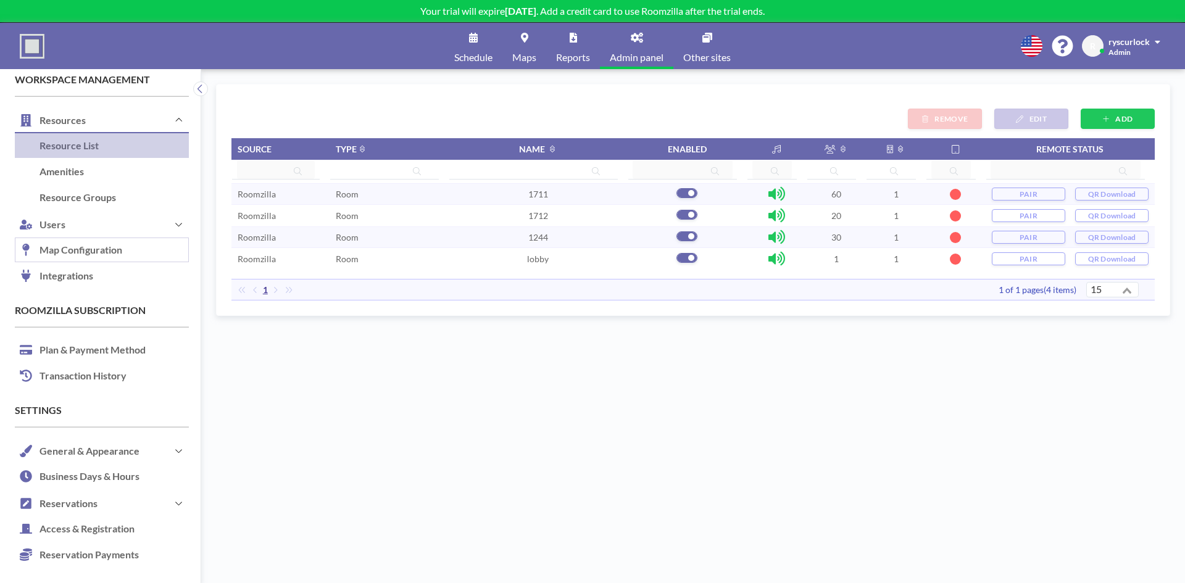
scroll to position [17, 0]
click at [76, 491] on button "Reservations" at bounding box center [102, 503] width 174 height 27
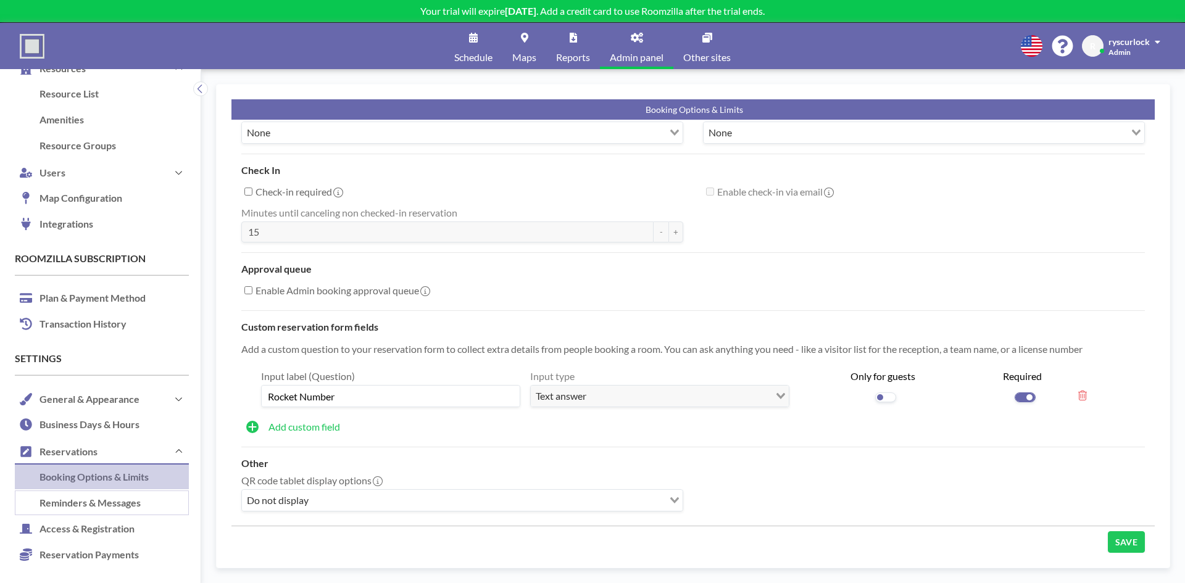
scroll to position [98, 0]
click at [91, 507] on link "Reminders & Messages" at bounding box center [102, 504] width 174 height 26
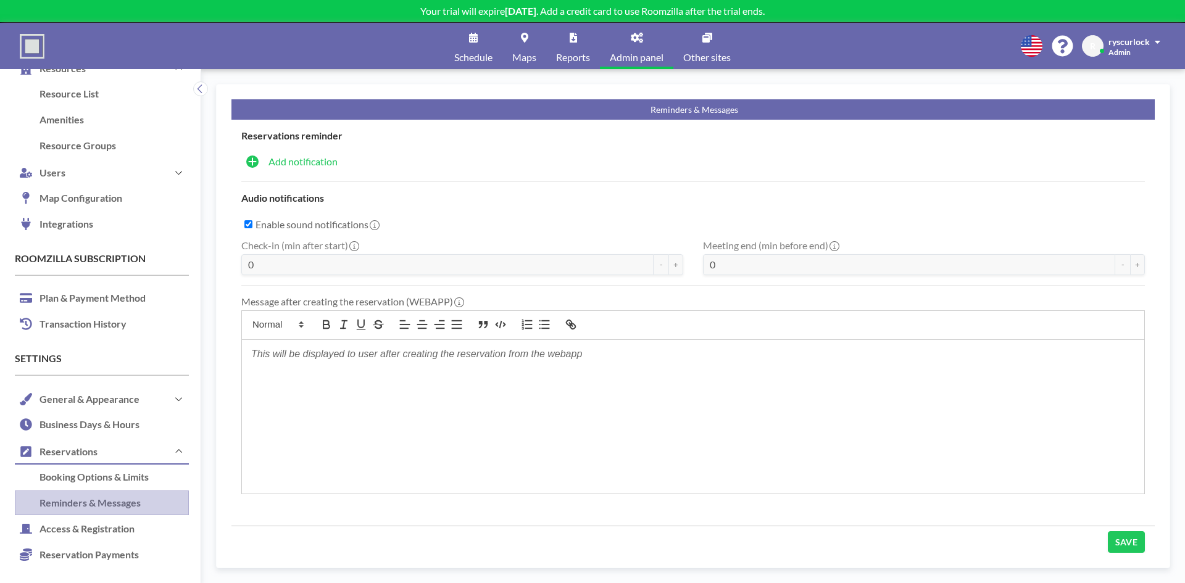
checkbox input "true"
type input "5"
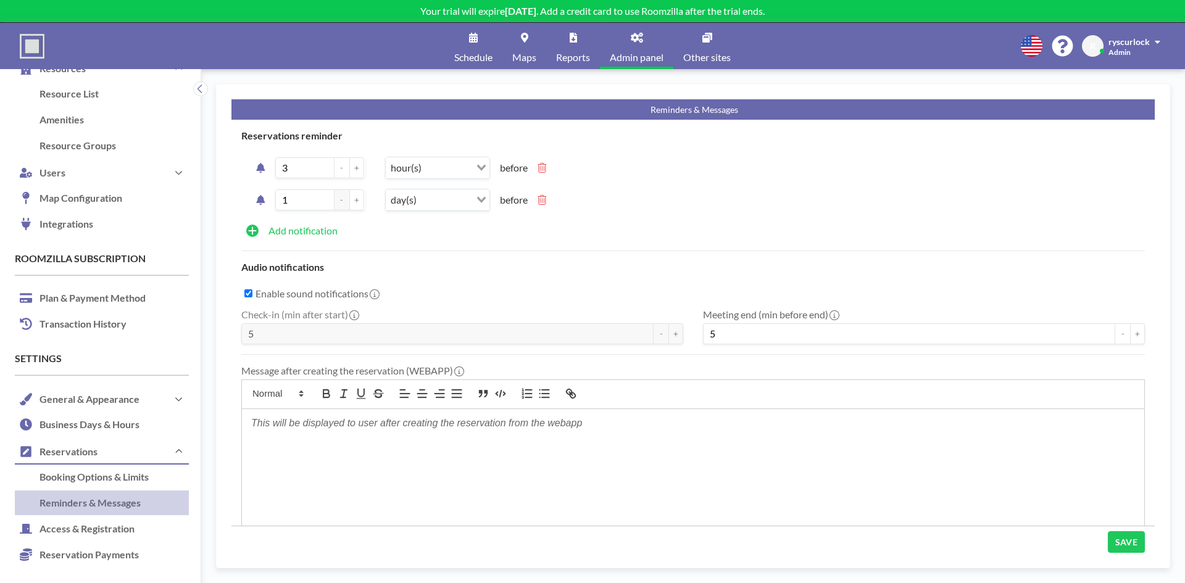
click at [249, 229] on icon "button" at bounding box center [252, 231] width 9 height 10
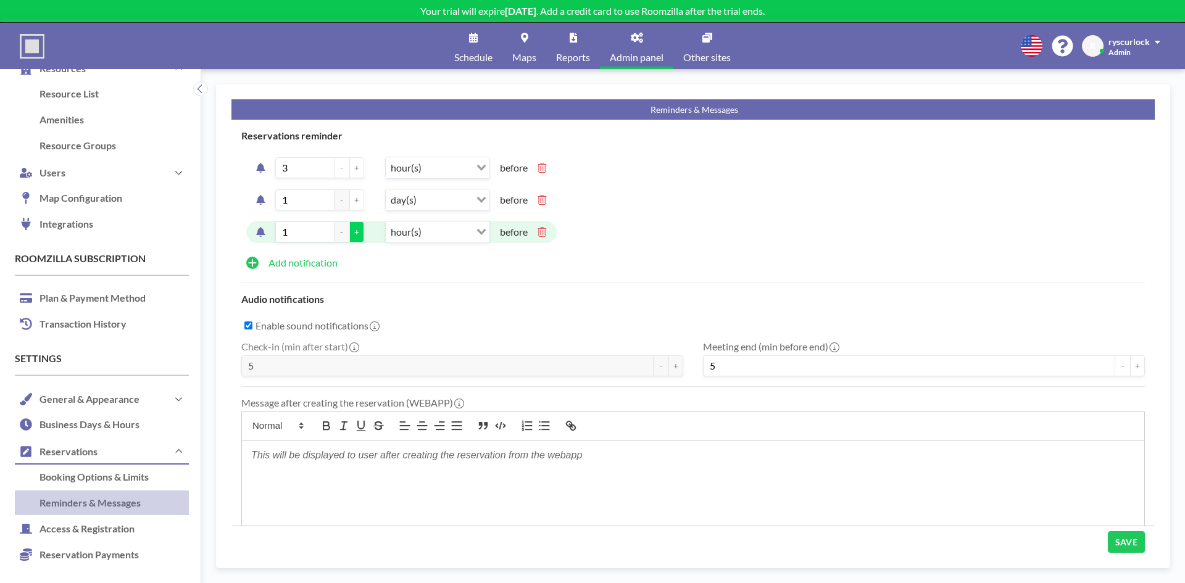
click at [362, 235] on button "+" at bounding box center [356, 232] width 15 height 21
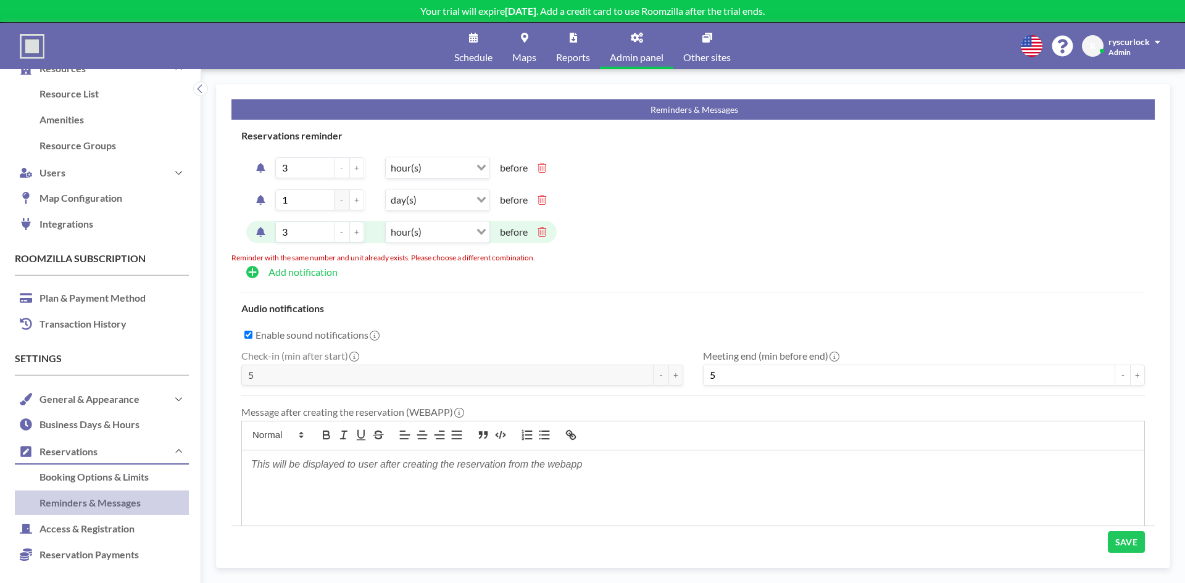
click at [362, 235] on button "+" at bounding box center [356, 232] width 15 height 21
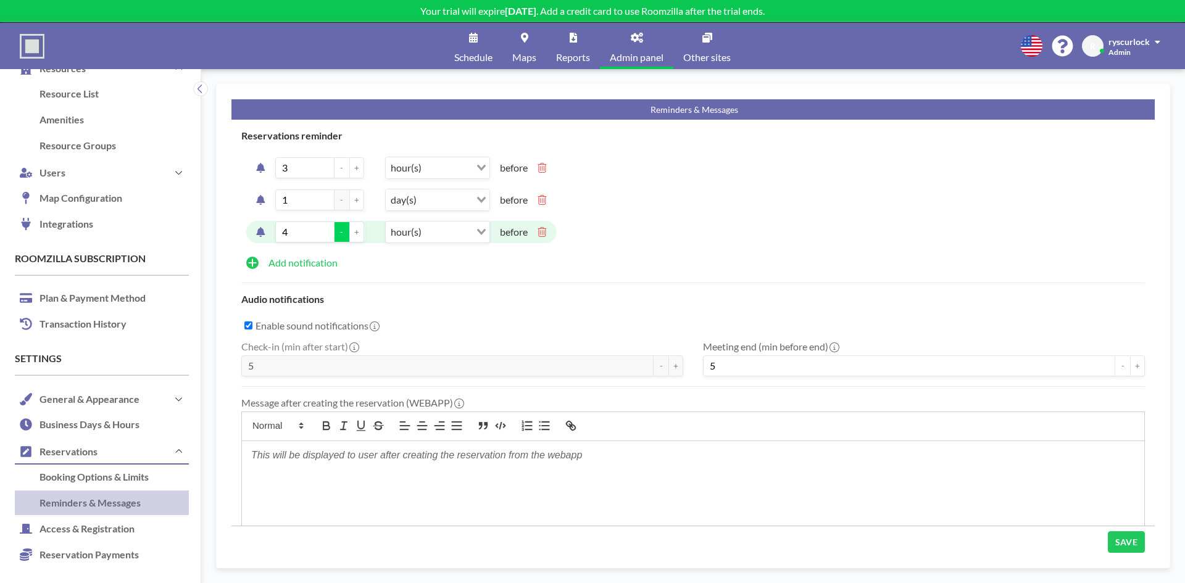
click at [340, 236] on button "-" at bounding box center [342, 232] width 15 height 21
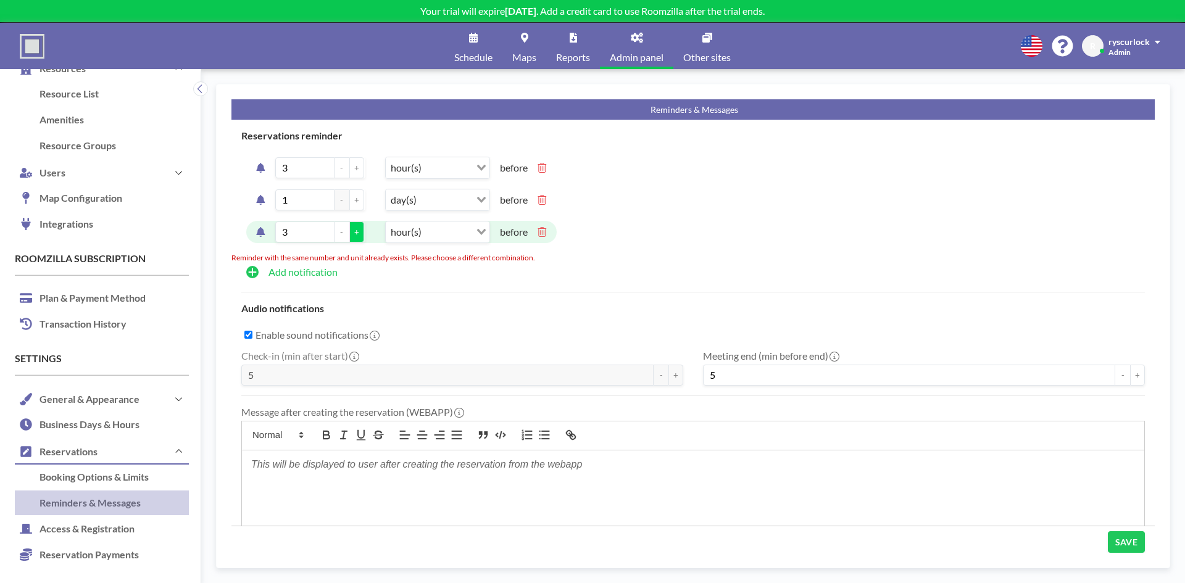
click at [351, 231] on button "+" at bounding box center [356, 232] width 15 height 21
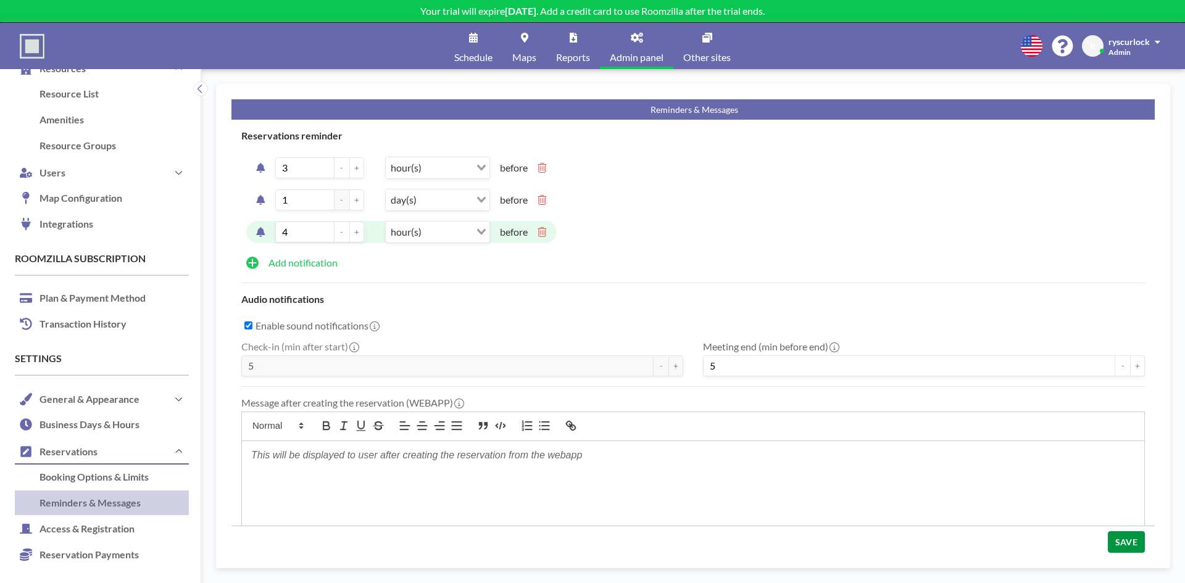
click at [1126, 531] on button "SAVE" at bounding box center [1126, 542] width 37 height 22
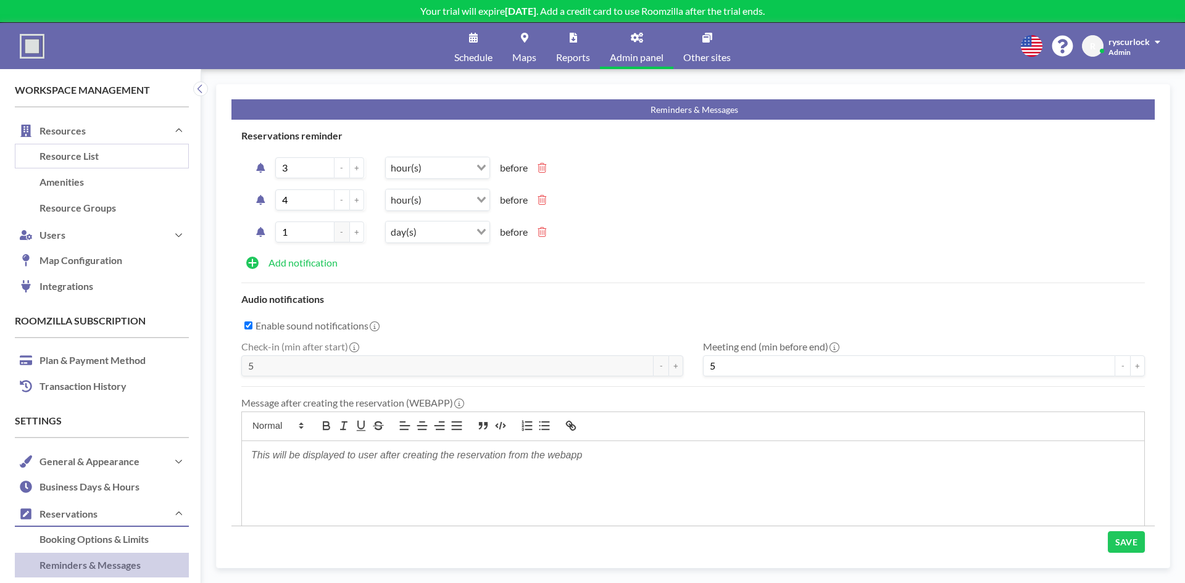
click at [65, 157] on link "Resource List" at bounding box center [102, 157] width 174 height 26
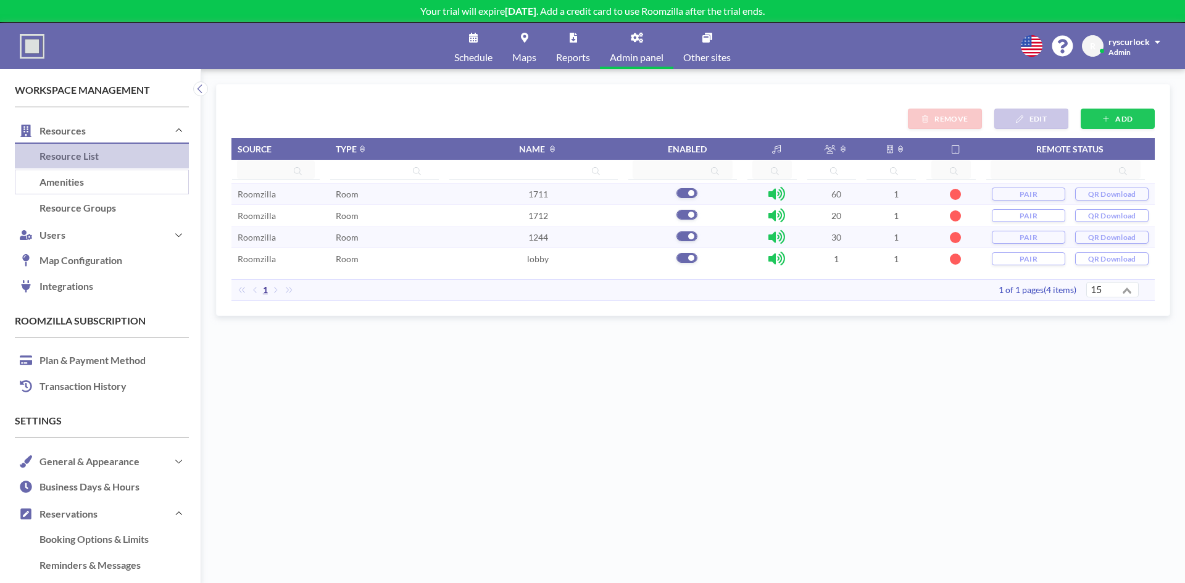
click at [77, 180] on link "Amenities" at bounding box center [102, 183] width 174 height 26
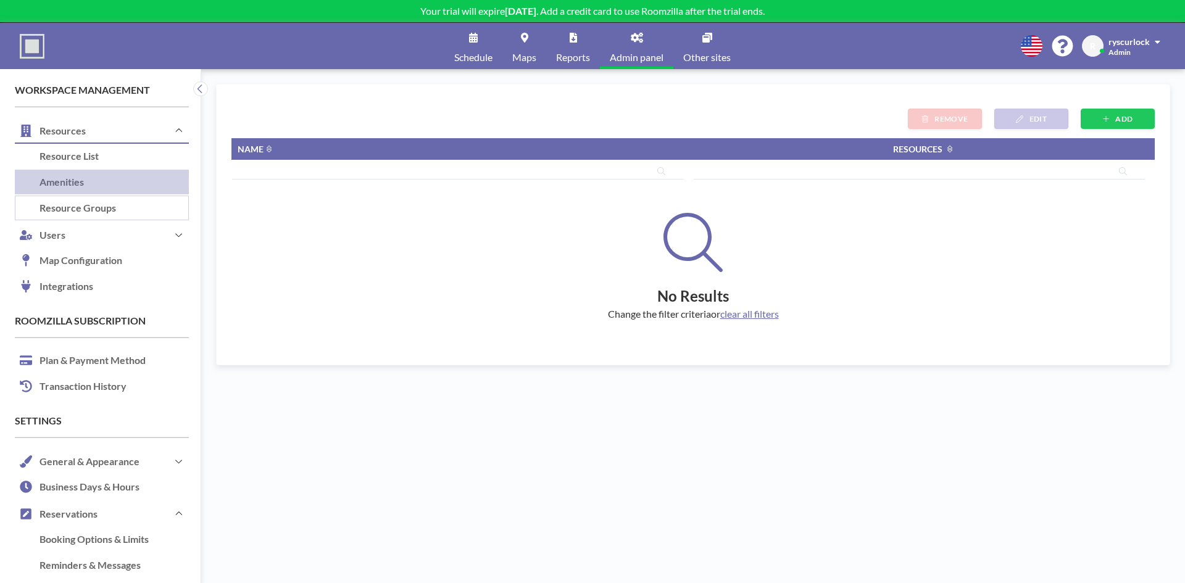
click at [86, 201] on link "Resource Groups" at bounding box center [102, 209] width 174 height 26
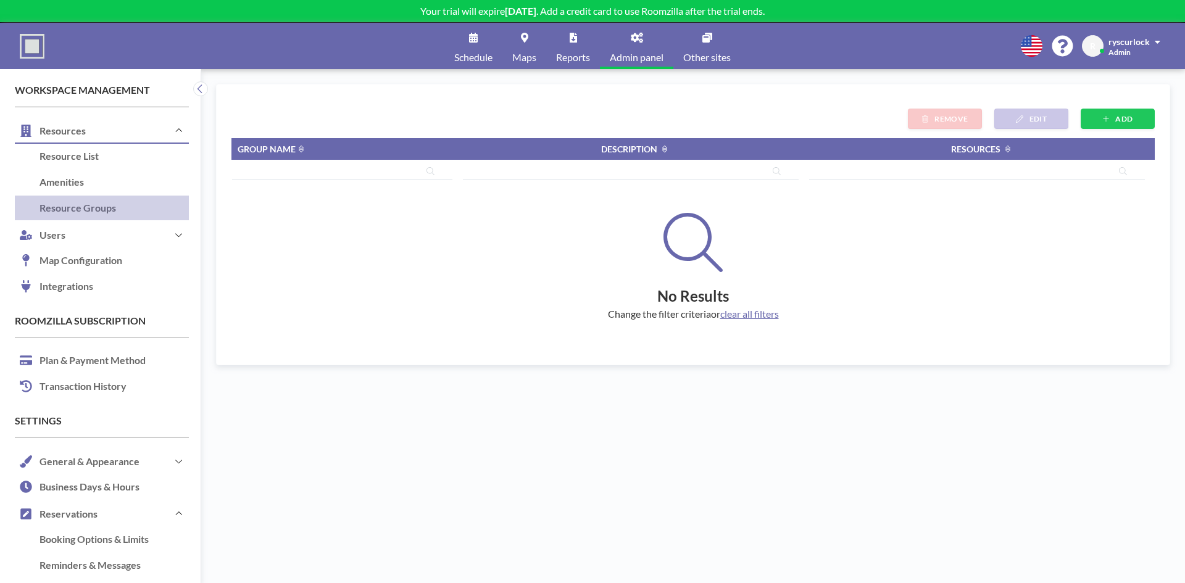
click at [491, 48] on link "Schedule" at bounding box center [473, 46] width 58 height 46
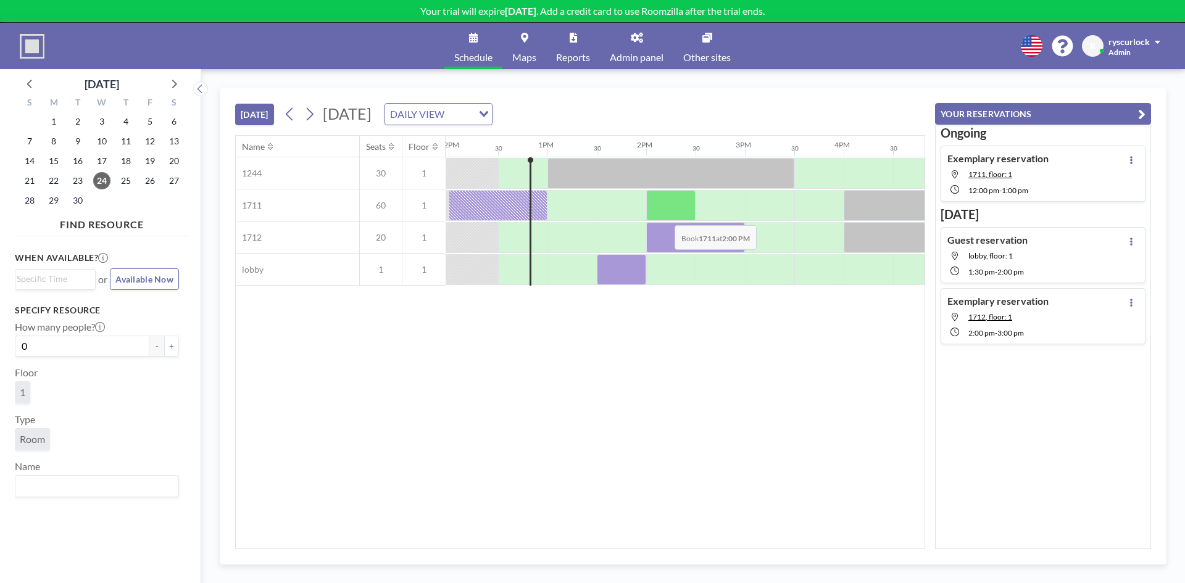
scroll to position [0, 1185]
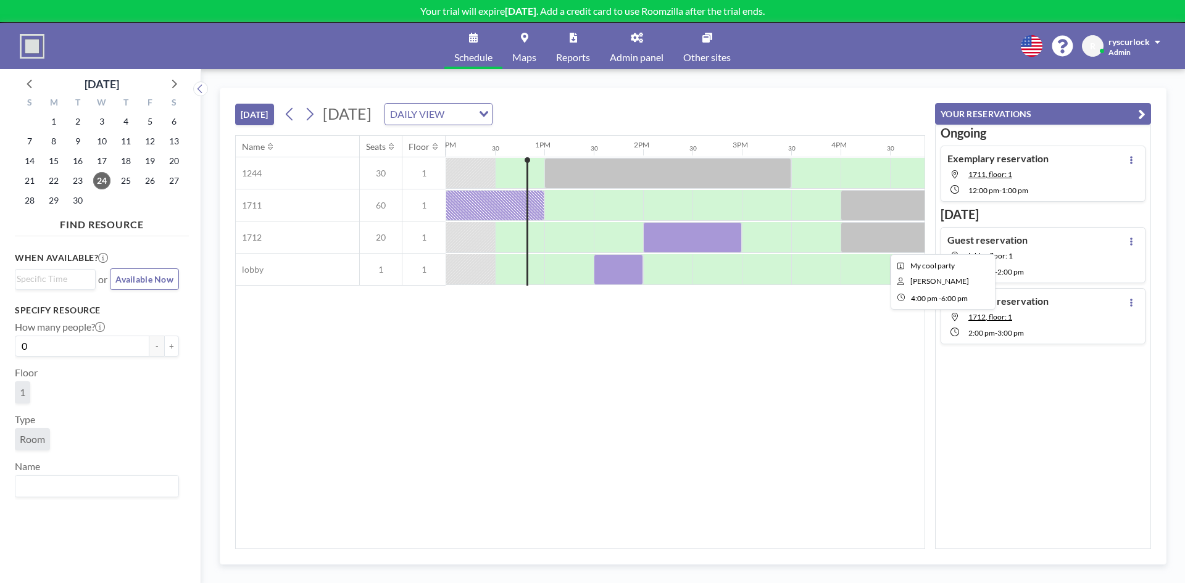
click at [872, 248] on div at bounding box center [940, 237] width 198 height 31
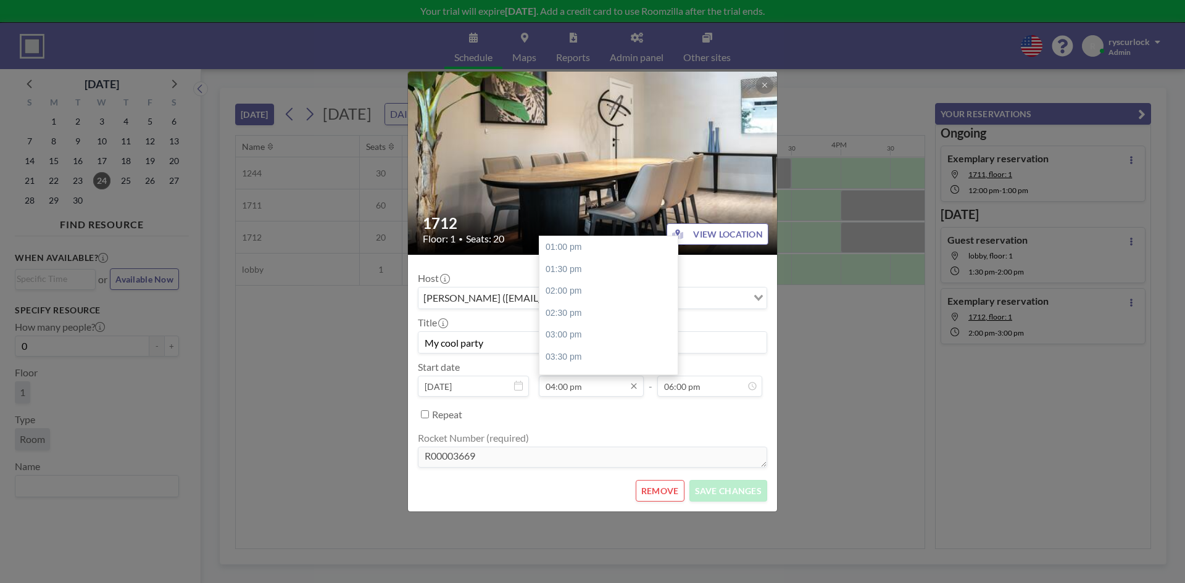
scroll to position [132, 0]
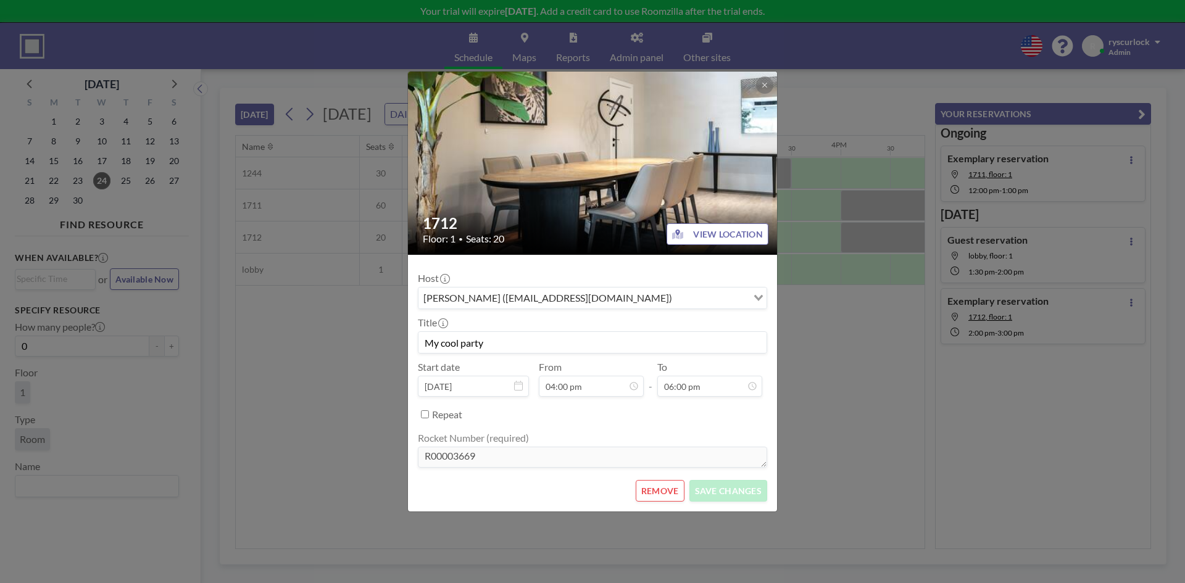
click at [756, 268] on div "Host [PERSON_NAME] ([EMAIL_ADDRESS][DOMAIN_NAME]) Loading... Title My cool part…" at bounding box center [592, 368] width 349 height 206
click at [183, 126] on div "1712 Floor: 1 • Seats: 20 VIEW LOCATION Host [PERSON_NAME] ([EMAIL_ADDRESS][DOM…" at bounding box center [592, 291] width 1185 height 583
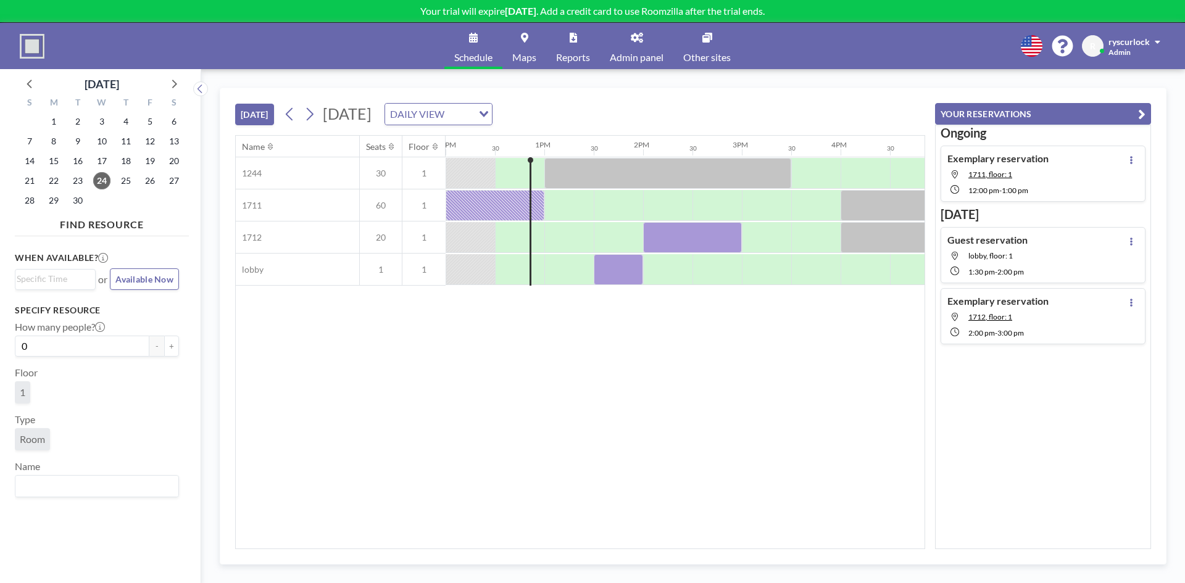
click at [638, 52] on span "Admin panel" at bounding box center [637, 57] width 54 height 10
